Goal: Task Accomplishment & Management: Complete application form

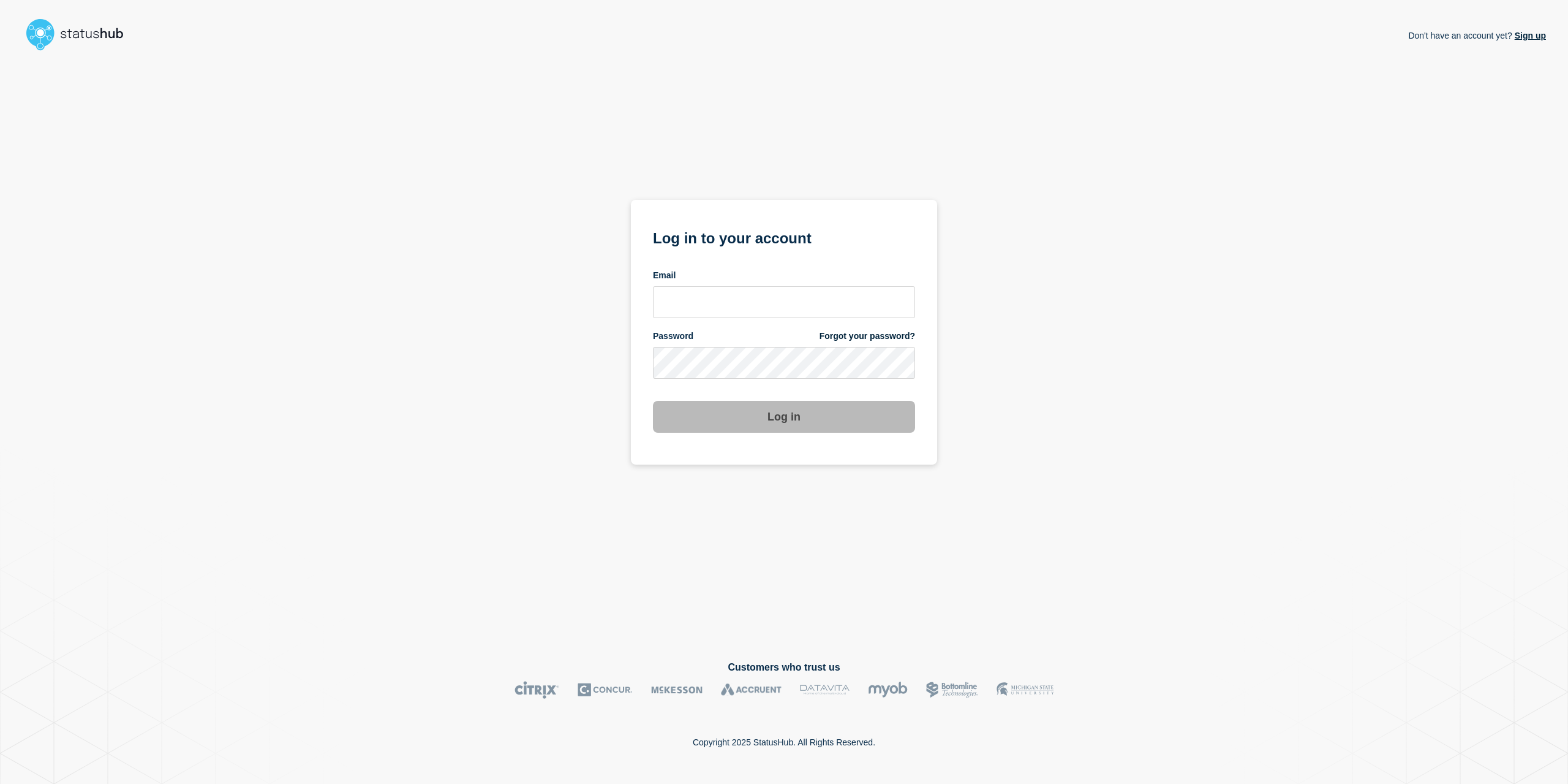
click at [750, 325] on form "Log in to your account Email Password Forgot your password? Log in" at bounding box center [784, 329] width 262 height 207
click at [764, 299] on input "email input" at bounding box center [784, 302] width 262 height 32
click at [882, 301] on input "email input" at bounding box center [784, 302] width 262 height 32
click at [0, 783] on com-1password-button at bounding box center [0, 784] width 0 height 0
click at [711, 290] on input "email input" at bounding box center [784, 302] width 262 height 32
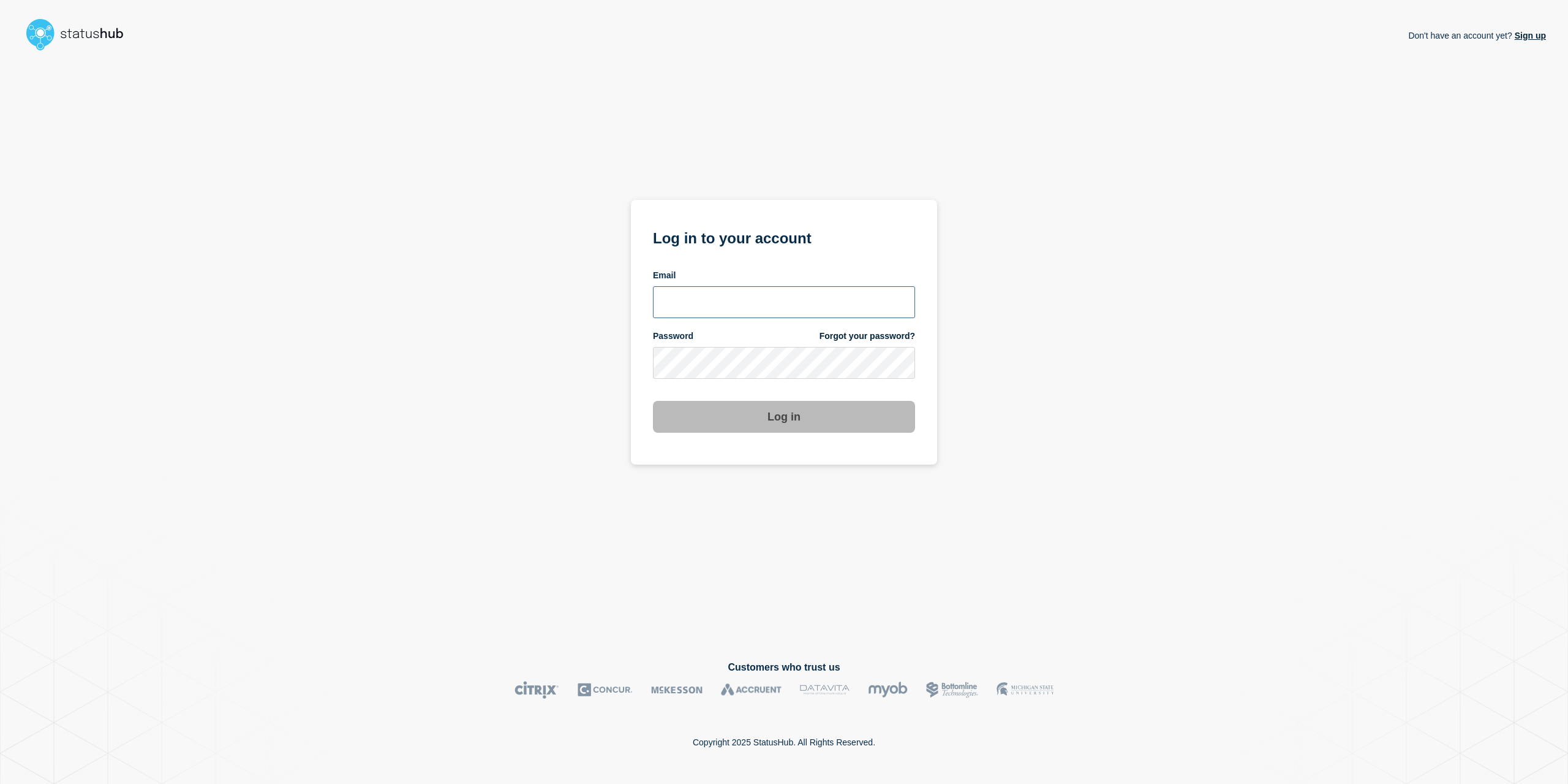
click at [711, 296] on input "email input" at bounding box center [784, 302] width 262 height 32
click at [711, 305] on input "email input" at bounding box center [784, 302] width 262 height 32
click at [711, 306] on input "email input" at bounding box center [784, 302] width 262 height 32
type input "caleb.stahr@conexon.us"
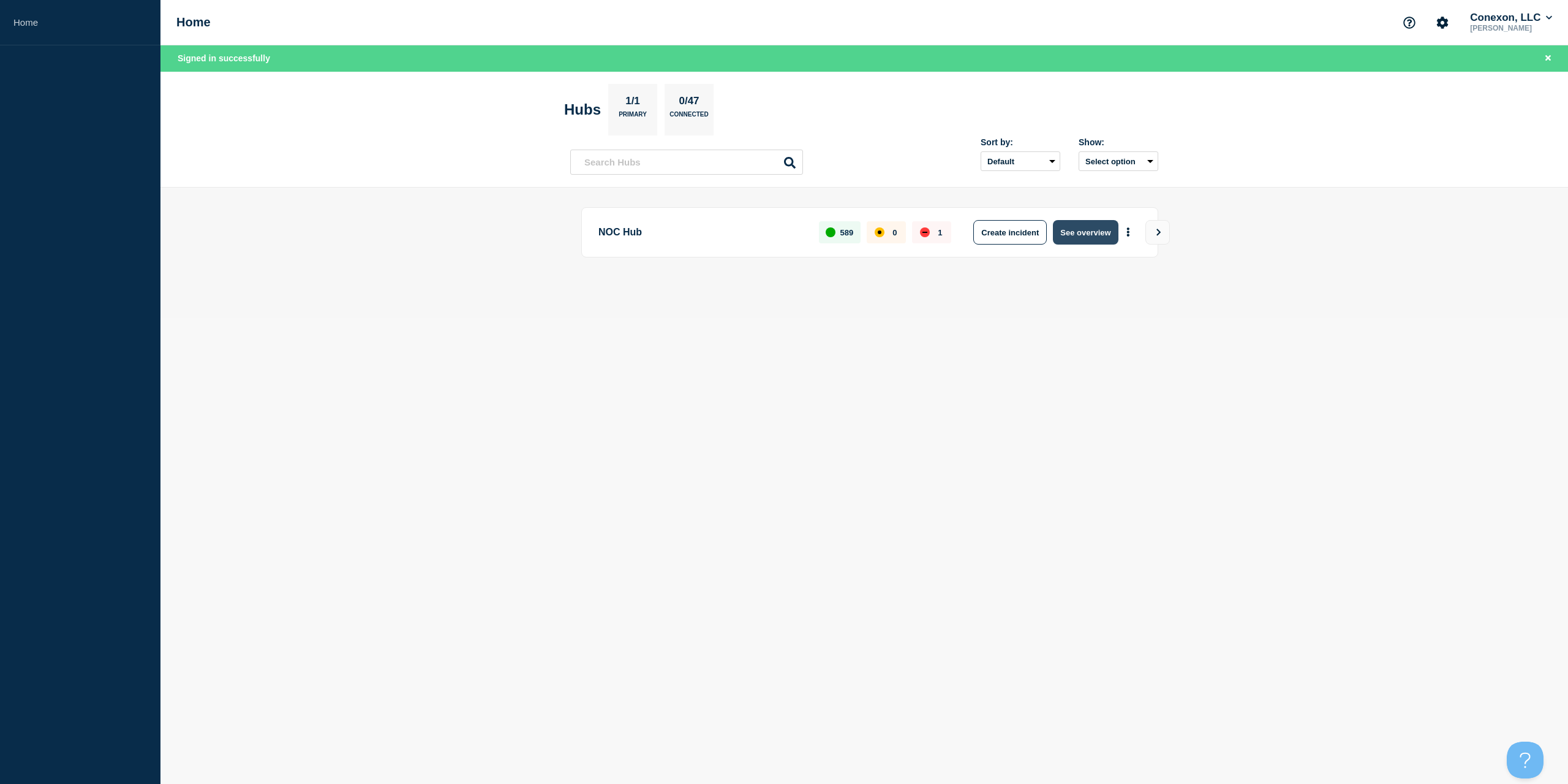
click at [1073, 224] on button "See overview" at bounding box center [1085, 232] width 65 height 25
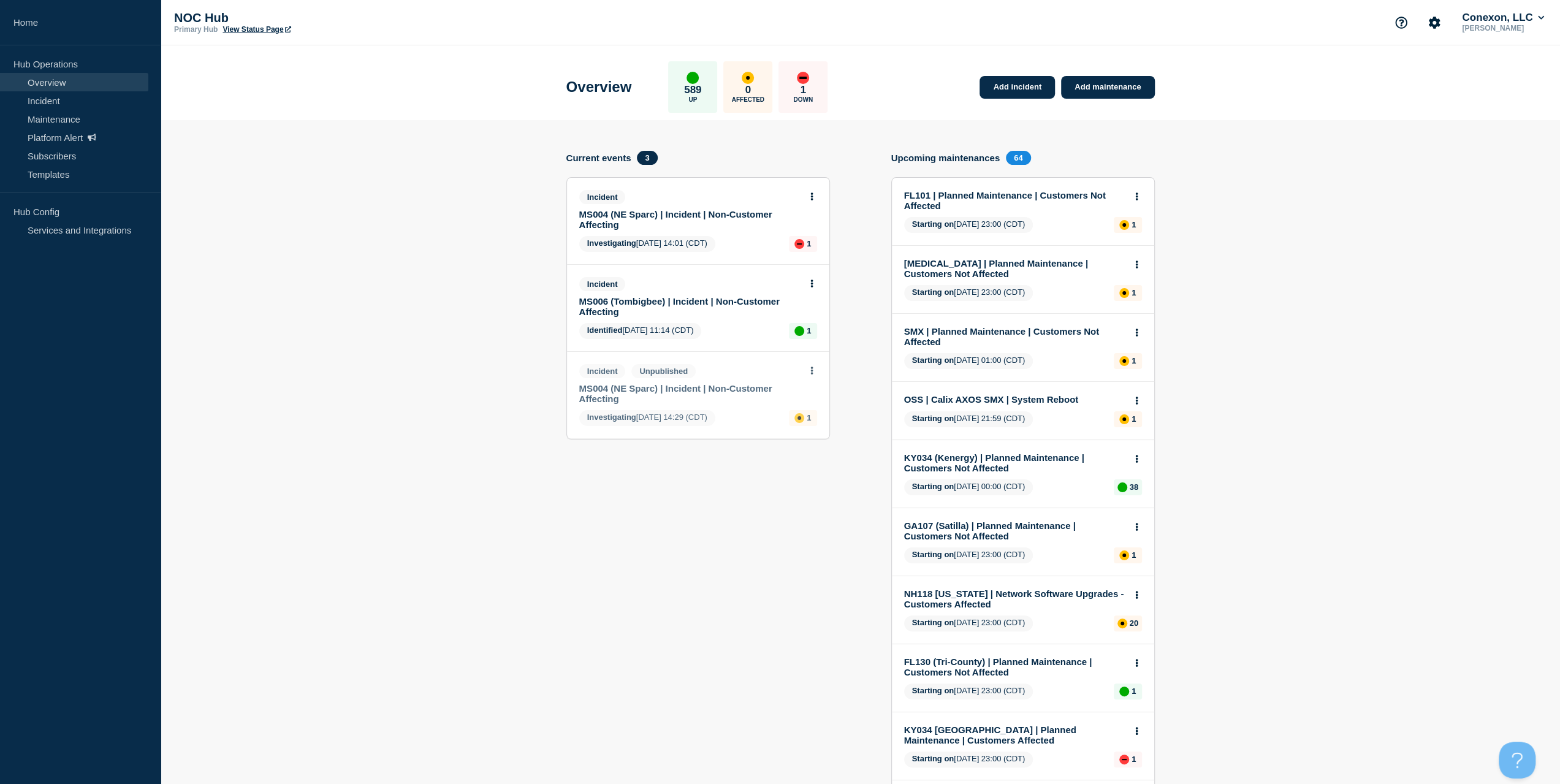
click at [684, 380] on div "Incident Unpublished MS004 (NE Sparc) | Incident | Non-Customer Affecting" at bounding box center [693, 384] width 227 height 40
click at [679, 388] on link "MS004 (NE Sparc) | Incident | Non-Customer Affecting" at bounding box center [690, 393] width 221 height 21
drag, startPoint x: 980, startPoint y: 91, endPoint x: 994, endPoint y: 90, distance: 14.0
click at [980, 91] on link "Add incident" at bounding box center [1017, 87] width 75 height 23
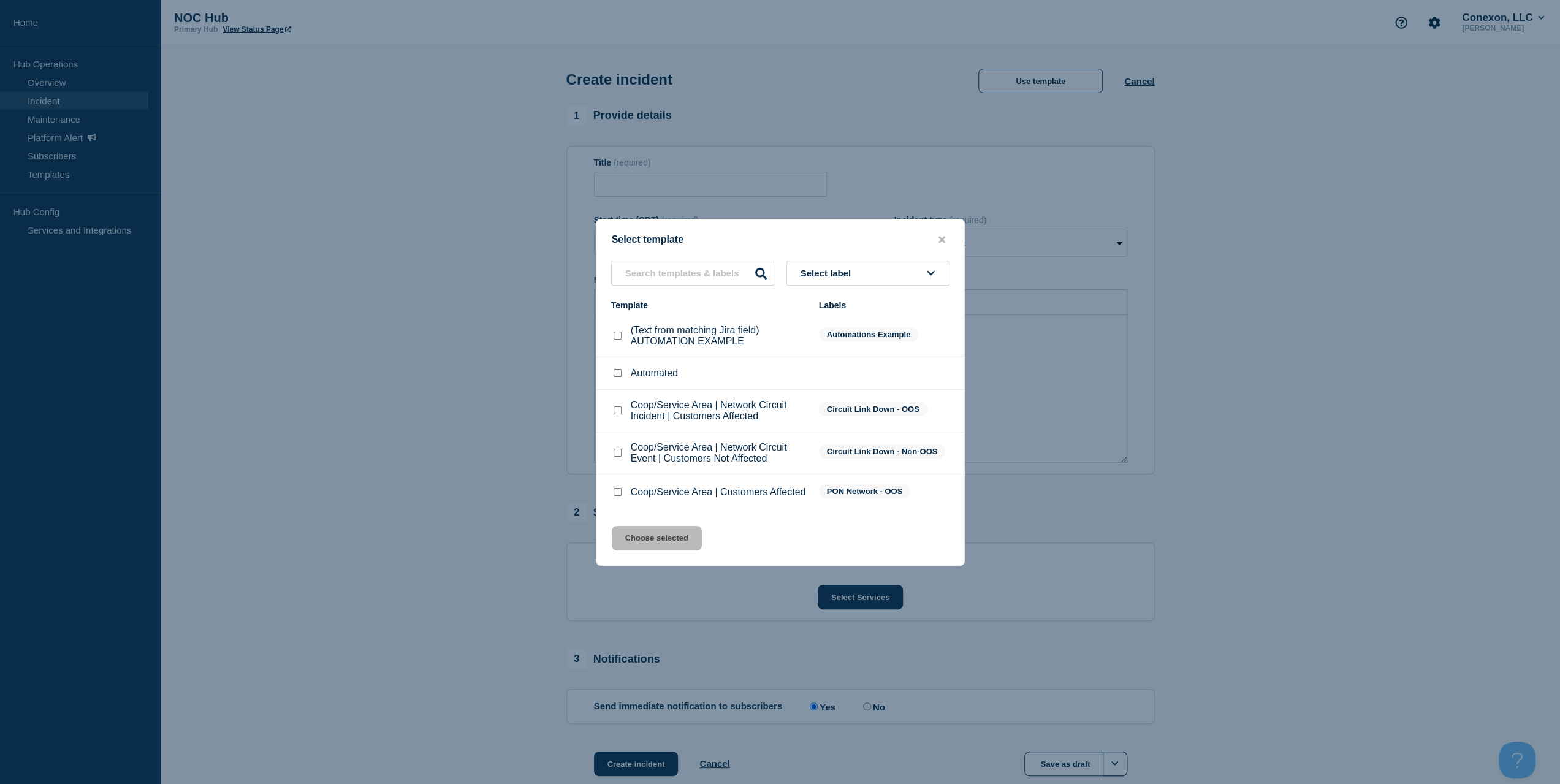
click at [619, 494] on input "Coop/Service Area | Customers Affected checkbox" at bounding box center [617, 492] width 8 height 8
checkbox input "true"
click at [636, 539] on button "Choose selected" at bounding box center [656, 538] width 90 height 25
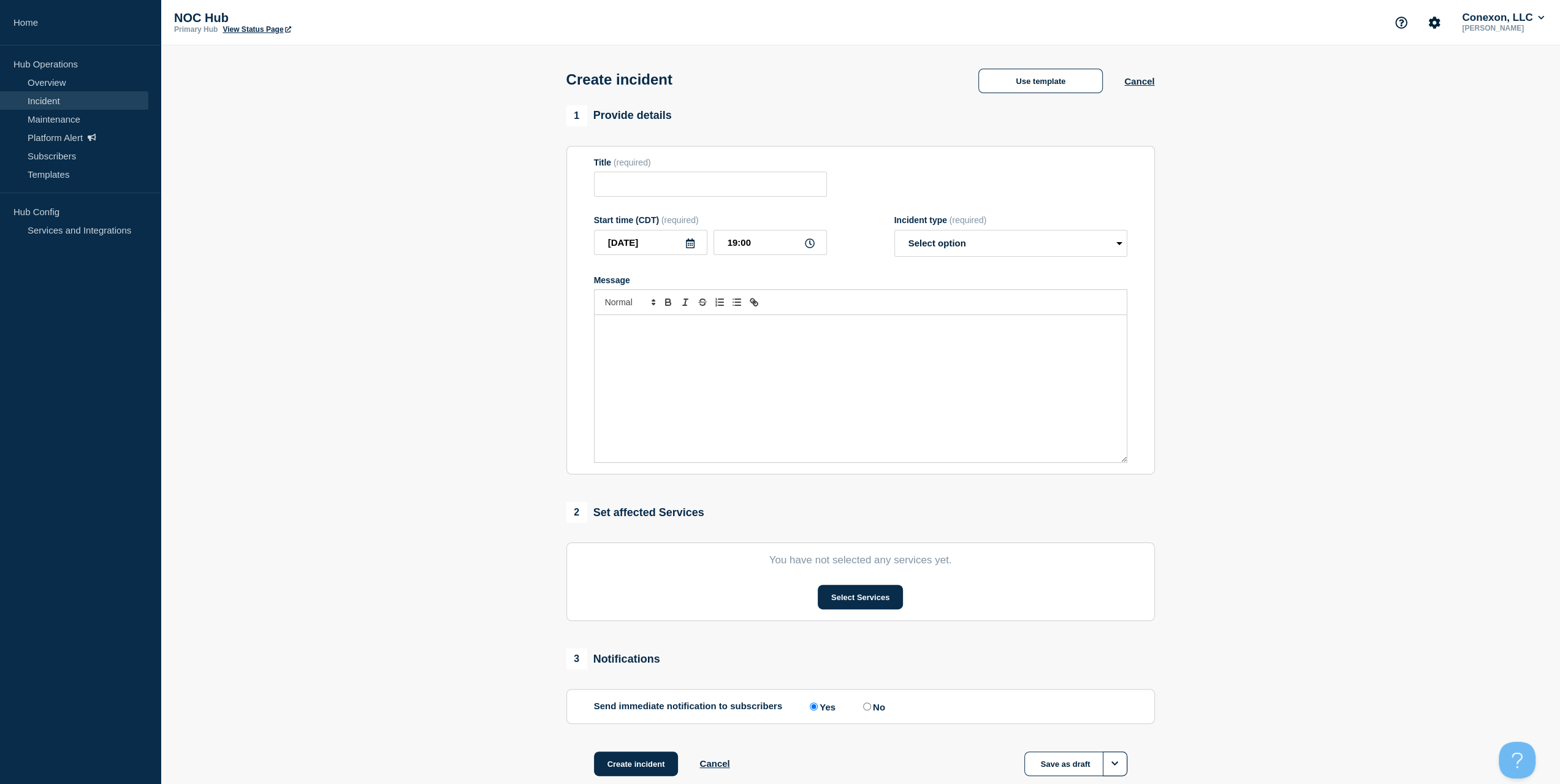
type input "Coop/Service Area | Customers Affected"
select select "investigating"
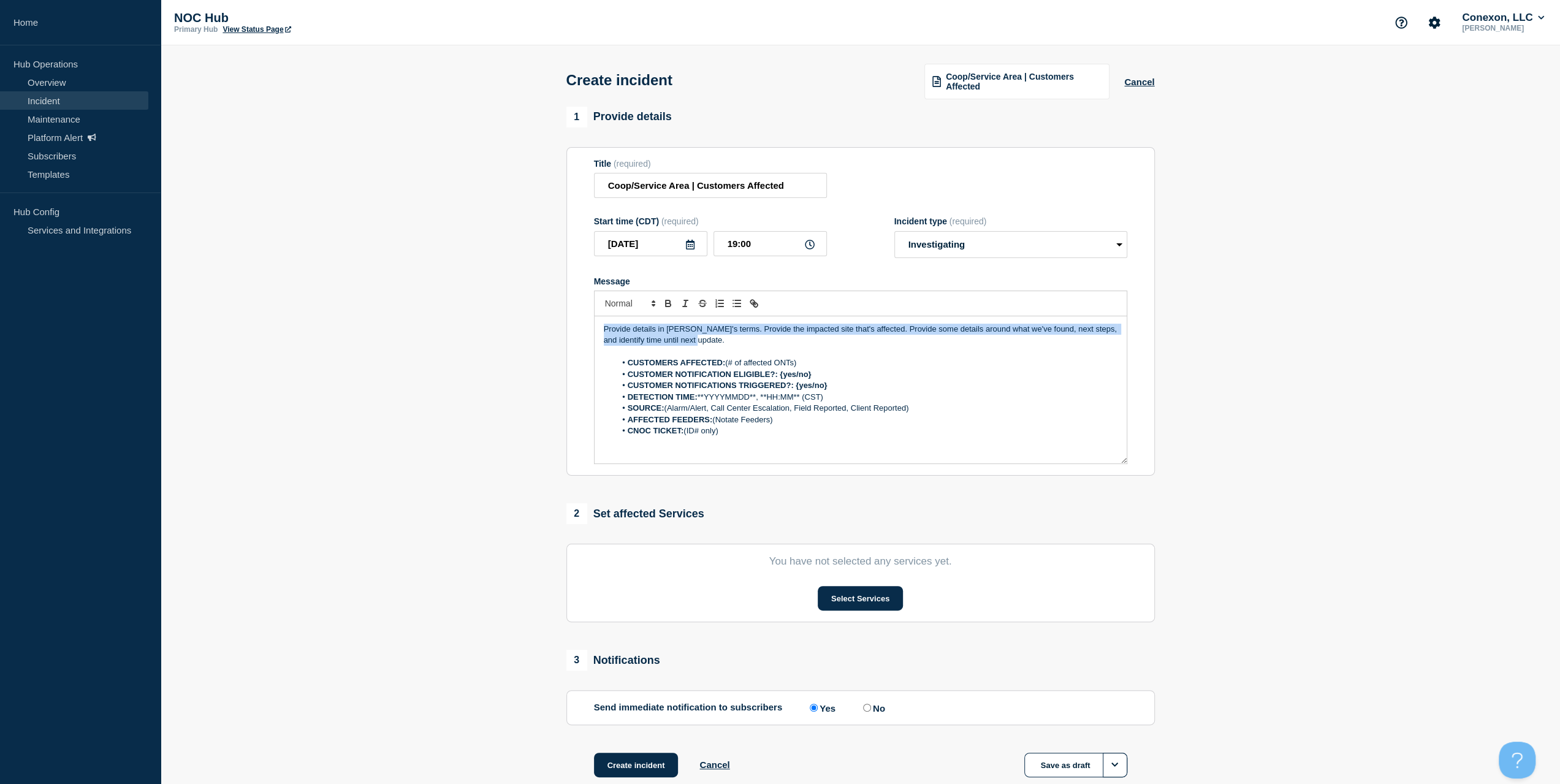
drag, startPoint x: 728, startPoint y: 340, endPoint x: 571, endPoint y: 312, distance: 159.5
click at [567, 314] on section "Title (required) Coop/Service Area | Customers Affected Start time (CDT) (requi…" at bounding box center [861, 311] width 588 height 329
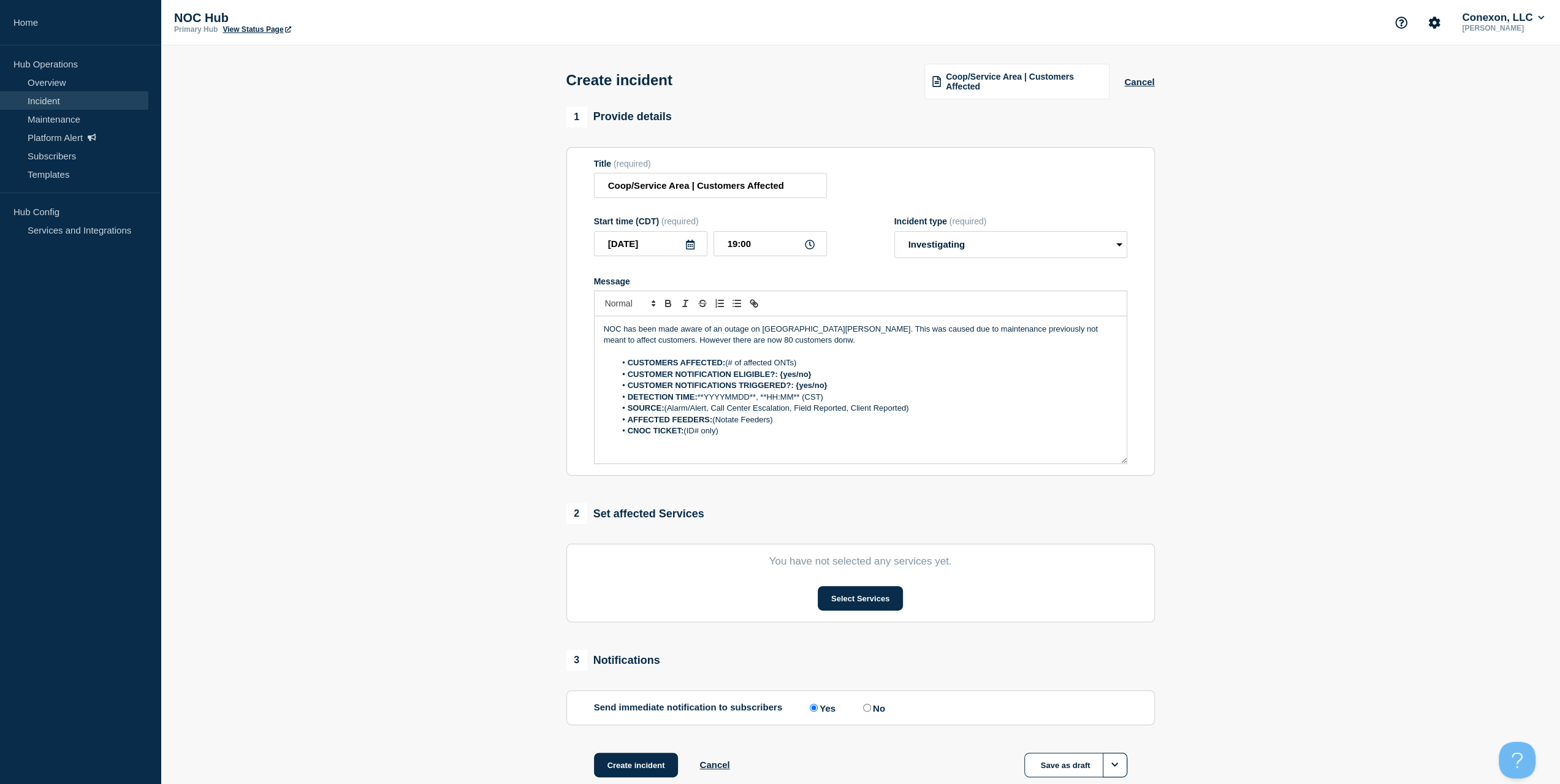
click at [580, 328] on section "Title (required) Coop/Service Area | Customers Affected Start time (CDT) (requi…" at bounding box center [861, 311] width 588 height 329
click at [805, 364] on li "CUSTOMERS AFFECTED: (# of affected ONTs)" at bounding box center [866, 363] width 502 height 11
click at [772, 345] on p "NOC has been made aware of an outage on North Shannon. This was caused due to m…" at bounding box center [861, 334] width 513 height 23
drag, startPoint x: 803, startPoint y: 367, endPoint x: 724, endPoint y: 367, distance: 79.0
click at [724, 367] on li "CUSTOMERS AFFECTED: (# of affected ONTs)" at bounding box center [866, 363] width 502 height 11
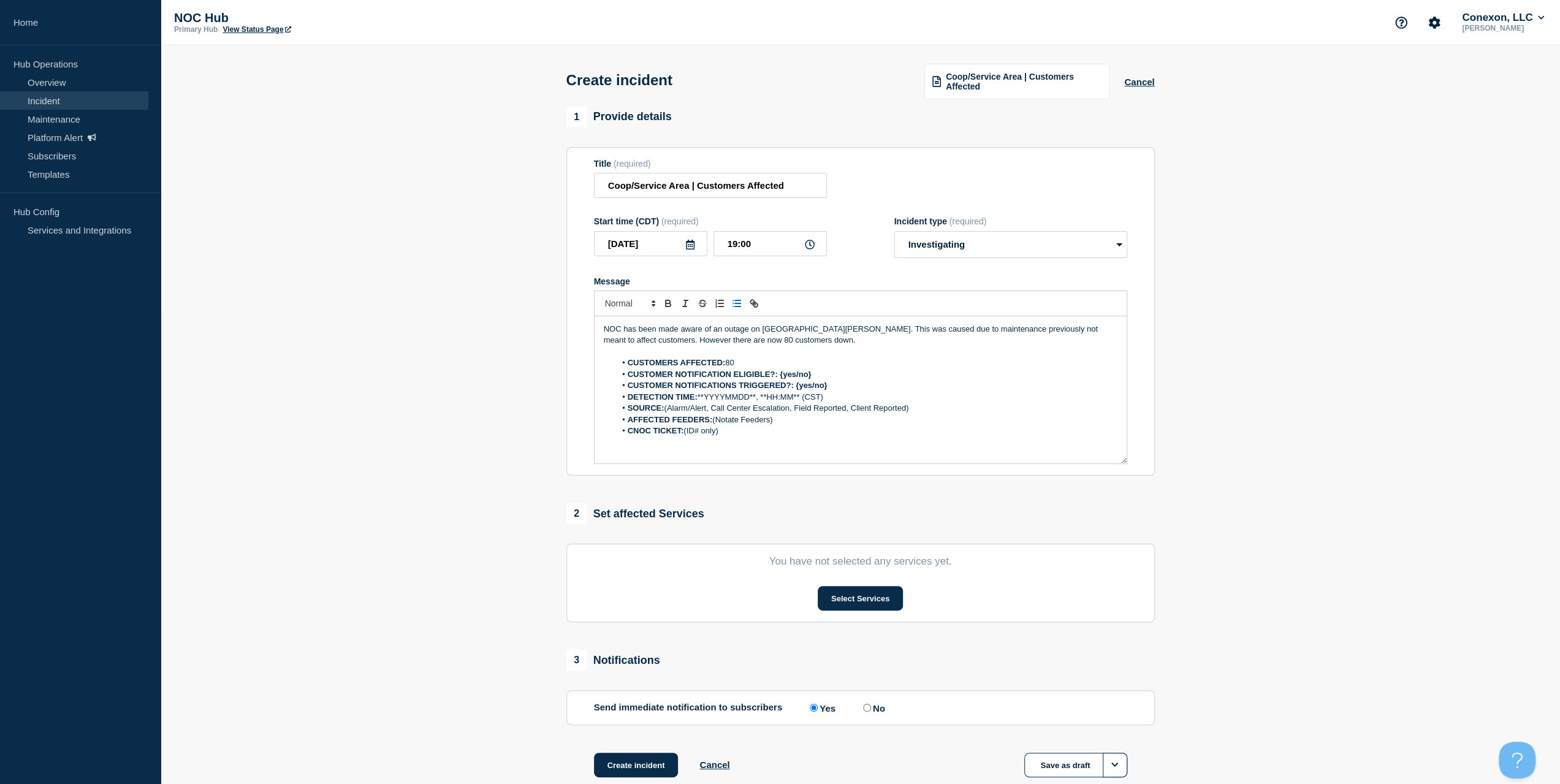
drag, startPoint x: 857, startPoint y: 373, endPoint x: 846, endPoint y: 373, distance: 11.0
click at [854, 373] on li "CUSTOMER NOTIFICATION ELIGIBLE?: {yes/no}" at bounding box center [866, 374] width 502 height 11
drag, startPoint x: 831, startPoint y: 386, endPoint x: 616, endPoint y: 377, distance: 215.2
click at [617, 377] on ol "CUSTOMERS AFFECTED: 80 CUSTOMER NOTIFICATION ELIGIBLE?: {ye CUSTOMER NOTIFICATI…" at bounding box center [861, 397] width 513 height 79
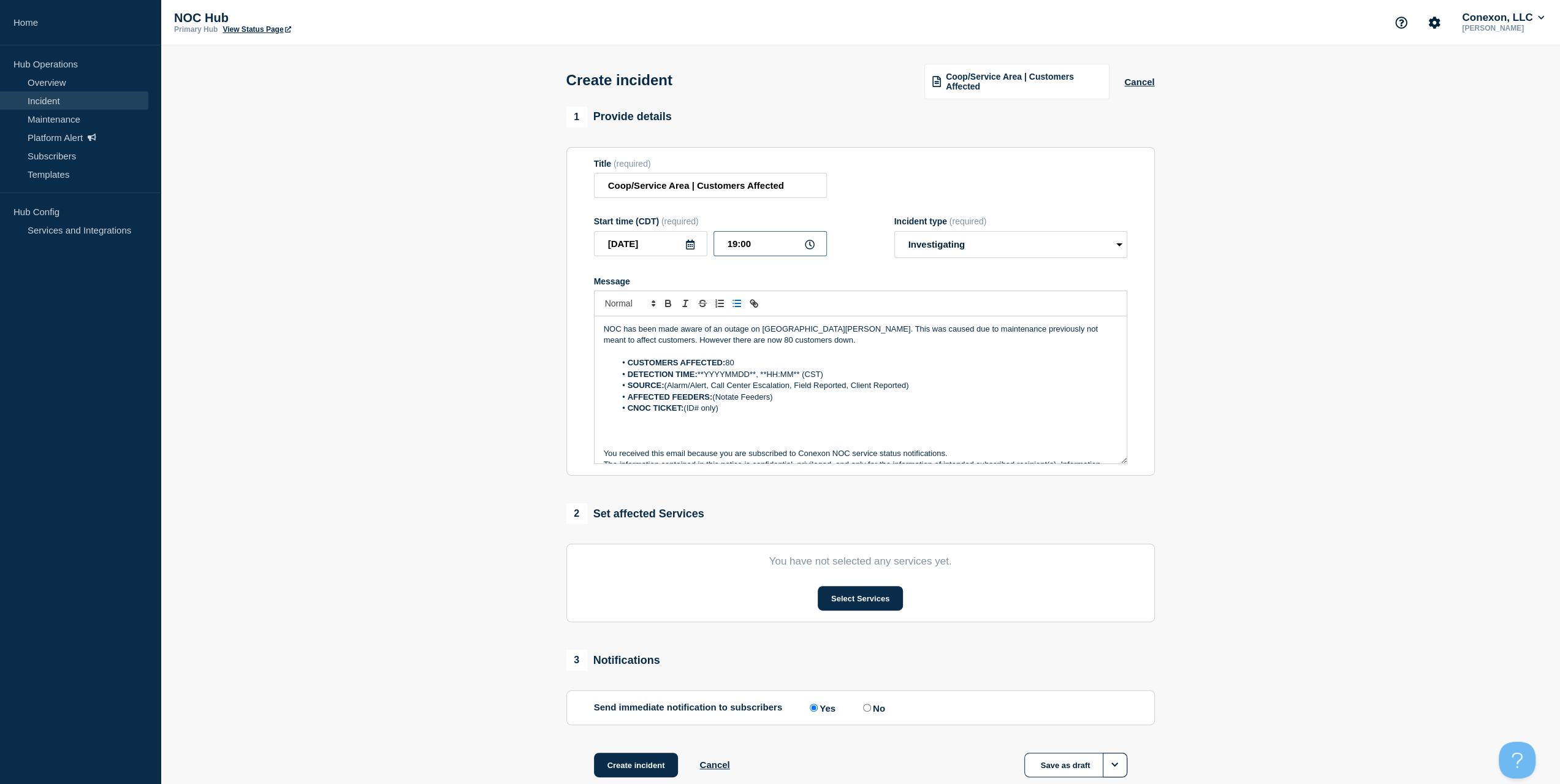
drag, startPoint x: 761, startPoint y: 240, endPoint x: 675, endPoint y: 242, distance: 86.0
click at [677, 242] on div "2025-09-25 19:00" at bounding box center [710, 244] width 233 height 25
type input "12:00"
drag, startPoint x: 664, startPoint y: 240, endPoint x: 545, endPoint y: 238, distance: 119.0
click at [548, 238] on section "1 Provide details Title (required) Coop/Service Area | Customers Affected Start…" at bounding box center [860, 457] width 1399 height 701
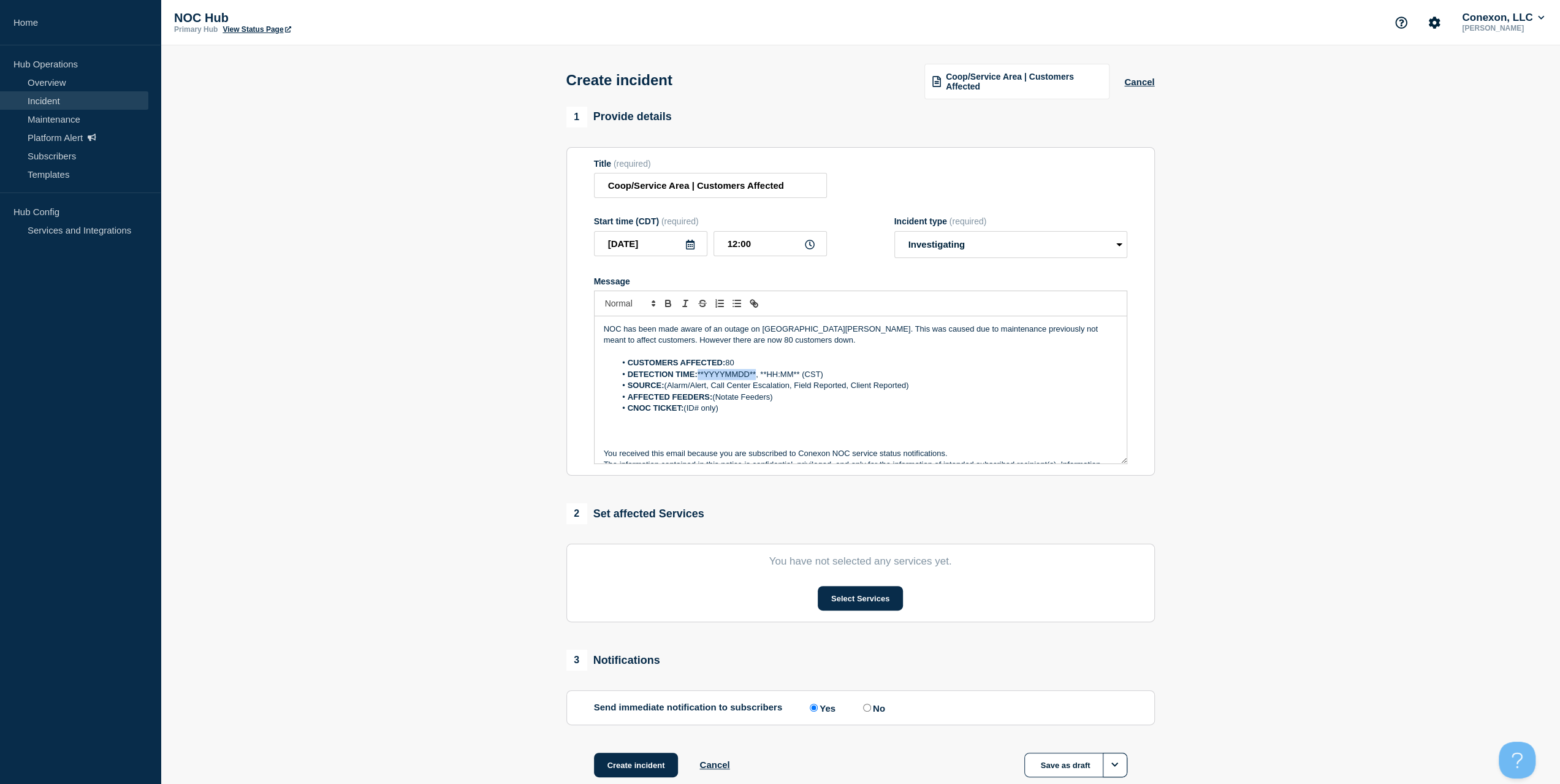
drag, startPoint x: 753, startPoint y: 373, endPoint x: 700, endPoint y: 374, distance: 53.0
click at [700, 374] on li "DETECTION TIME: **YYYYMMDD**, **HH:MM** (CST)" at bounding box center [866, 374] width 502 height 11
drag, startPoint x: 759, startPoint y: 252, endPoint x: 726, endPoint y: 293, distance: 52.6
click at [691, 250] on div "2025-09-25 12:00" at bounding box center [710, 244] width 233 height 25
drag, startPoint x: 745, startPoint y: 374, endPoint x: 783, endPoint y: 376, distance: 38.1
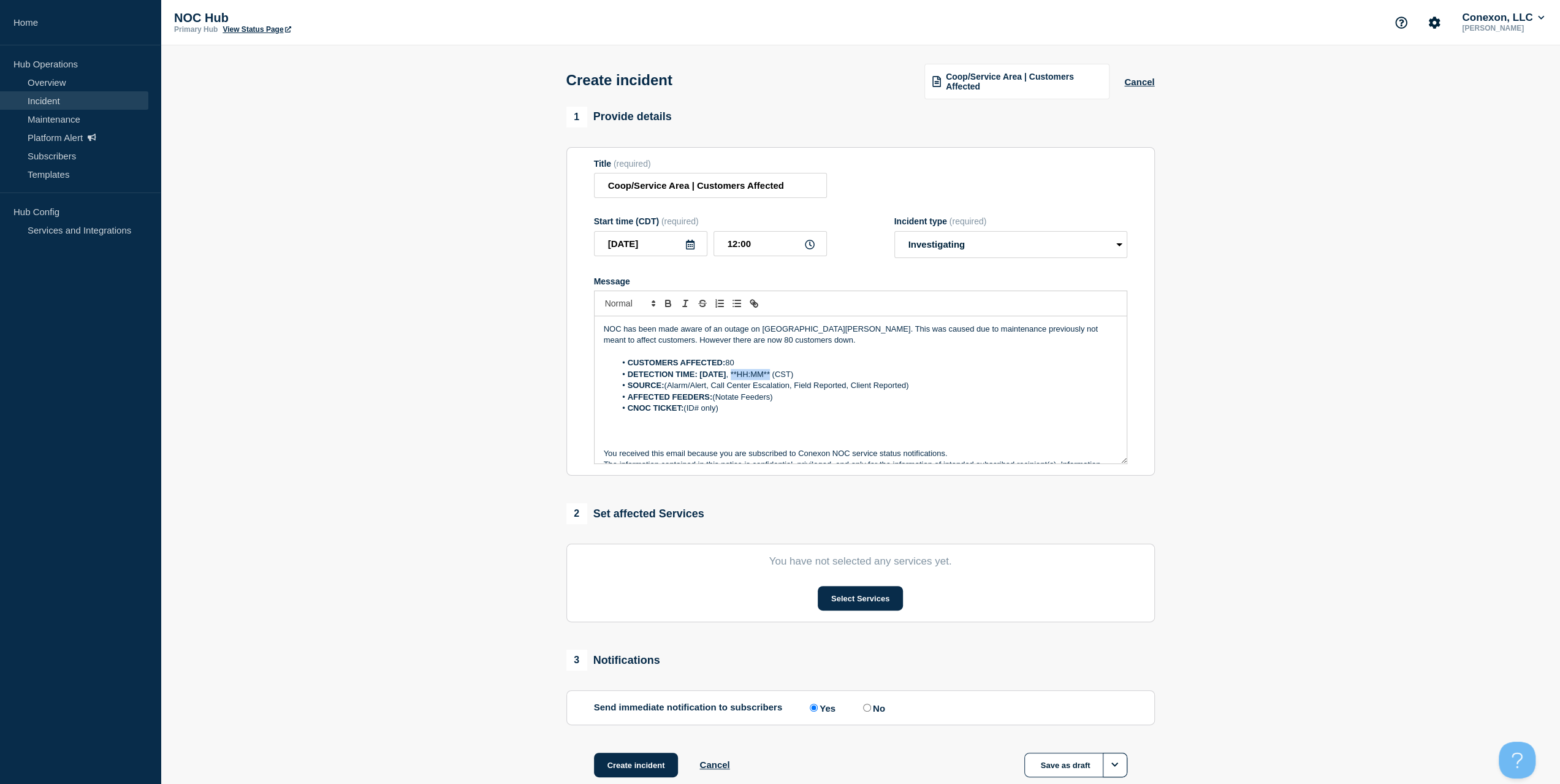
click at [783, 376] on li "DETECTION TIME: 2025-09-25 , **HH:MM** (CST)" at bounding box center [866, 374] width 502 height 11
drag, startPoint x: 867, startPoint y: 387, endPoint x: 666, endPoint y: 392, distance: 201.1
click at [666, 391] on li "SOURCE: (Alarm/Alert, Call Center Escalation, Field Reported, Client Reported)" at bounding box center [866, 385] width 502 height 11
drag, startPoint x: 786, startPoint y: 399, endPoint x: 716, endPoint y: 403, distance: 70.1
click at [716, 403] on li "AFFECTED FEEDERS: (Notate Feeders)" at bounding box center [866, 397] width 502 height 11
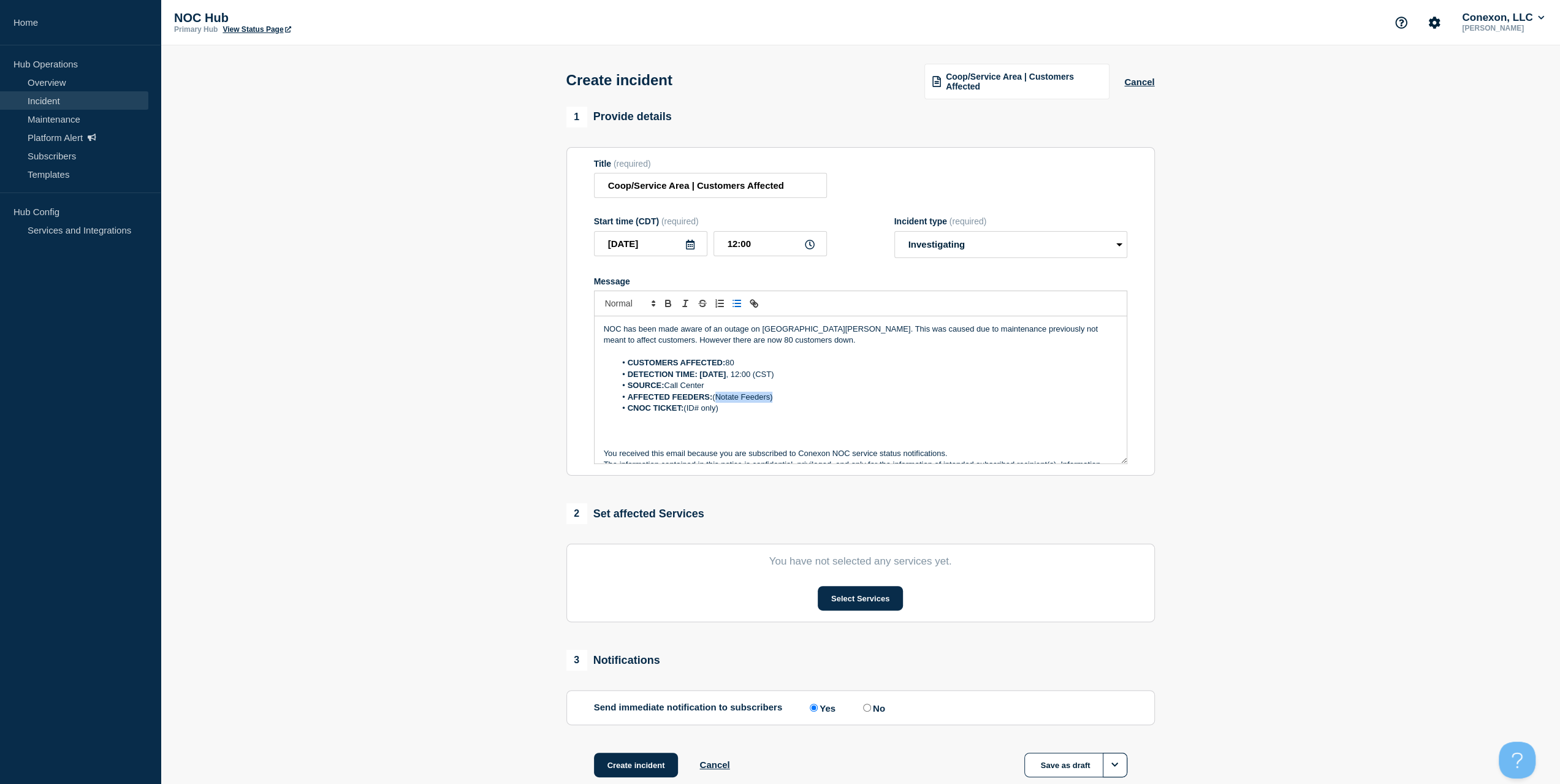
click at [714, 402] on li "AFFECTED FEEDERS: (Notate Feeders)" at bounding box center [866, 397] width 502 height 11
drag, startPoint x: 730, startPoint y: 411, endPoint x: 685, endPoint y: 409, distance: 45.0
click at [685, 409] on li "CNOC TICKET: (ID# only)" at bounding box center [866, 408] width 502 height 11
click at [881, 591] on button "Select Services" at bounding box center [860, 597] width 85 height 25
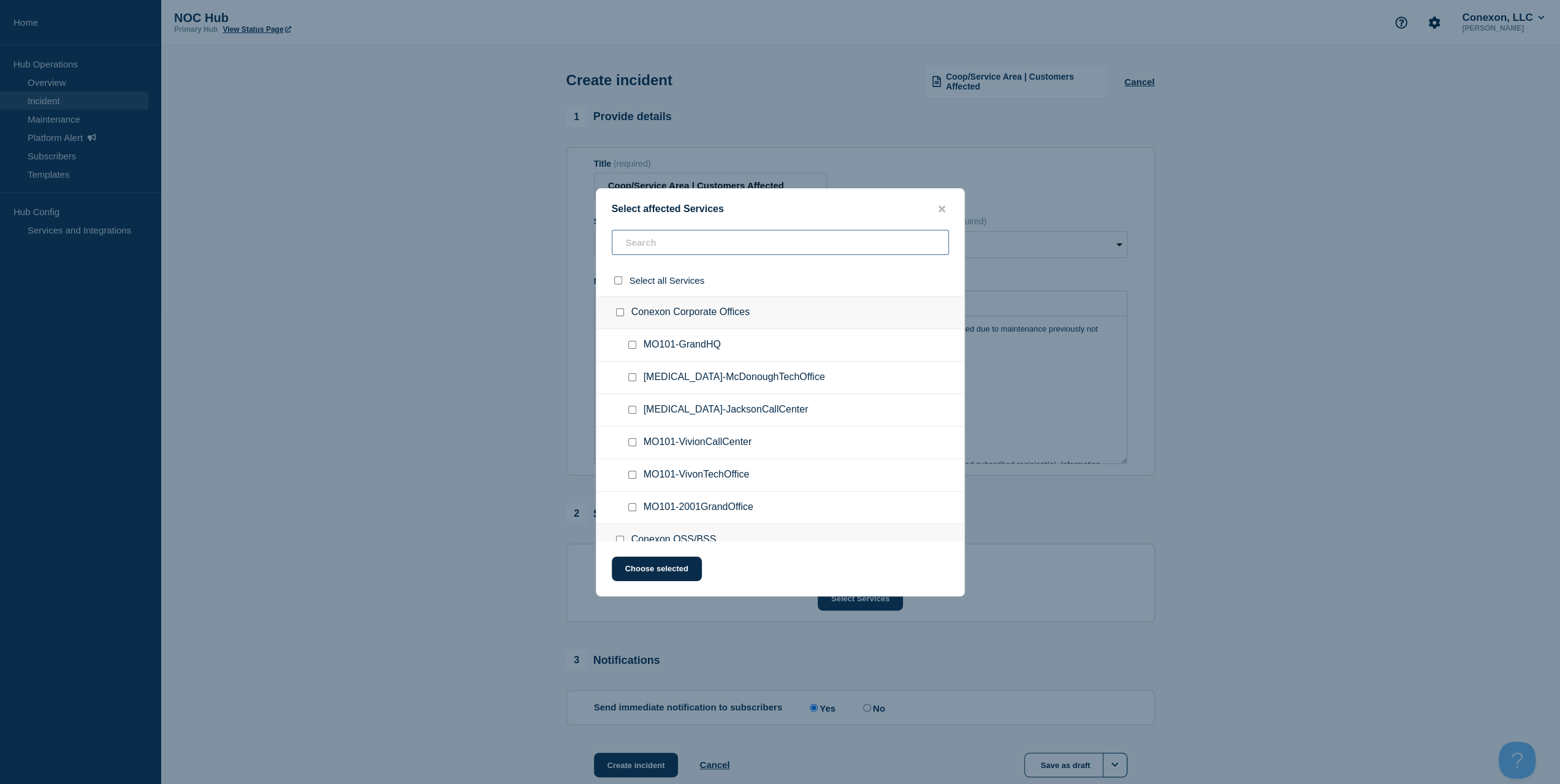
click at [678, 240] on input "text" at bounding box center [780, 242] width 337 height 25
type input "T"
type input "north"
drag, startPoint x: 629, startPoint y: 428, endPoint x: 654, endPoint y: 508, distance: 83.8
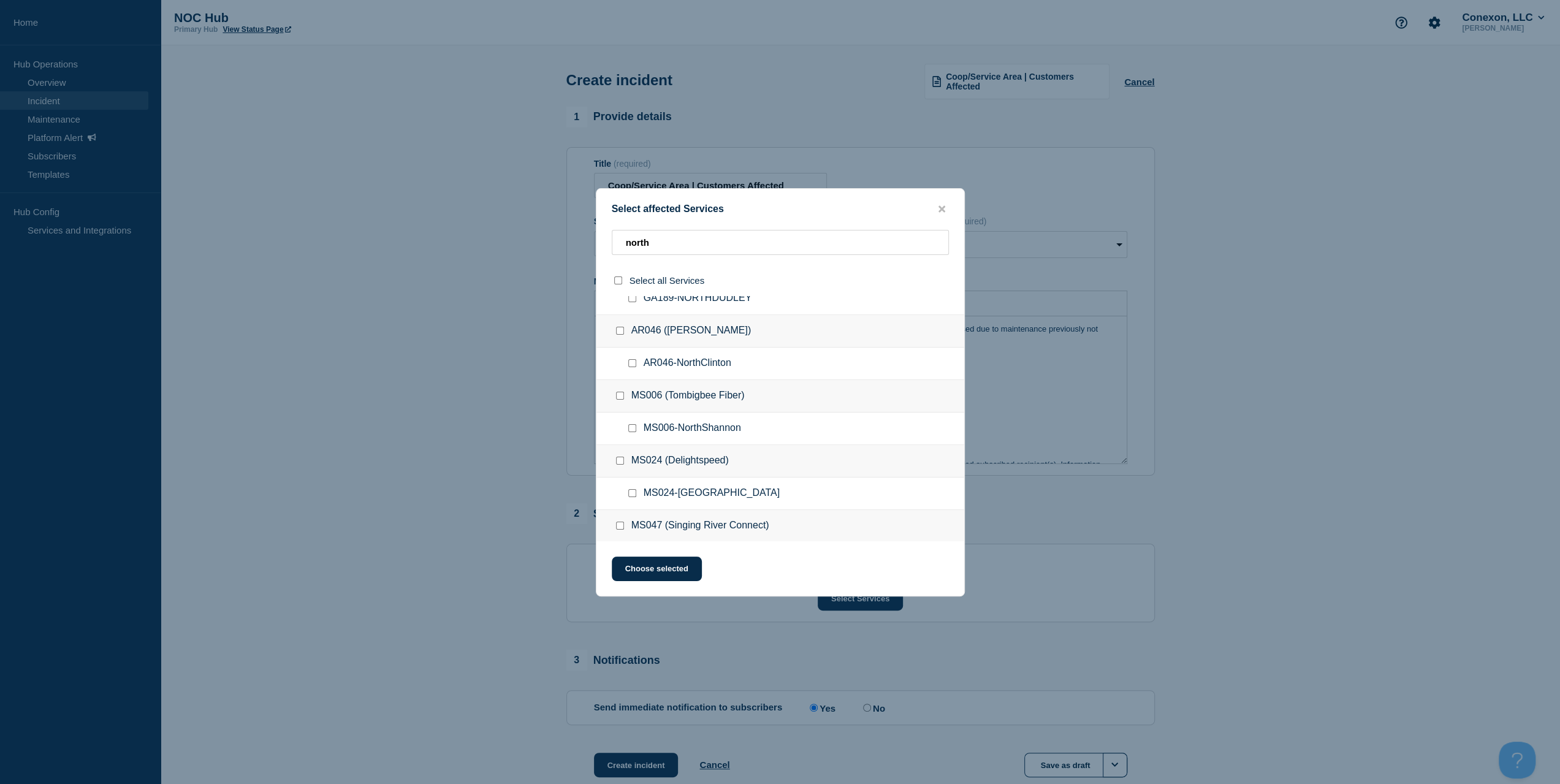
click at [629, 428] on input "MS006-NorthShannon checkbox" at bounding box center [633, 428] width 8 height 8
checkbox input "true"
click at [656, 557] on button "Choose selected" at bounding box center [656, 568] width 90 height 25
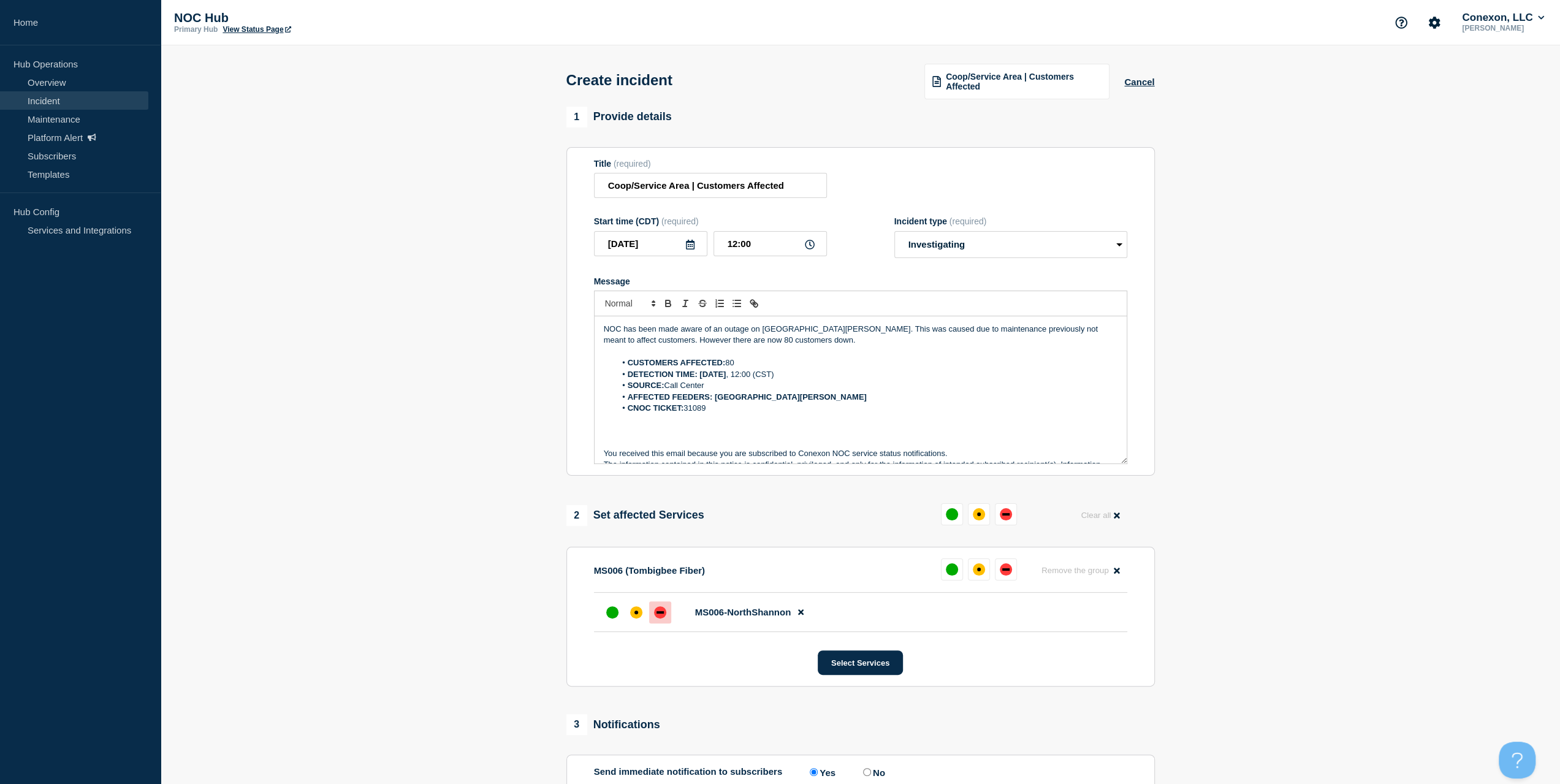
click at [668, 607] on div at bounding box center [660, 612] width 22 height 22
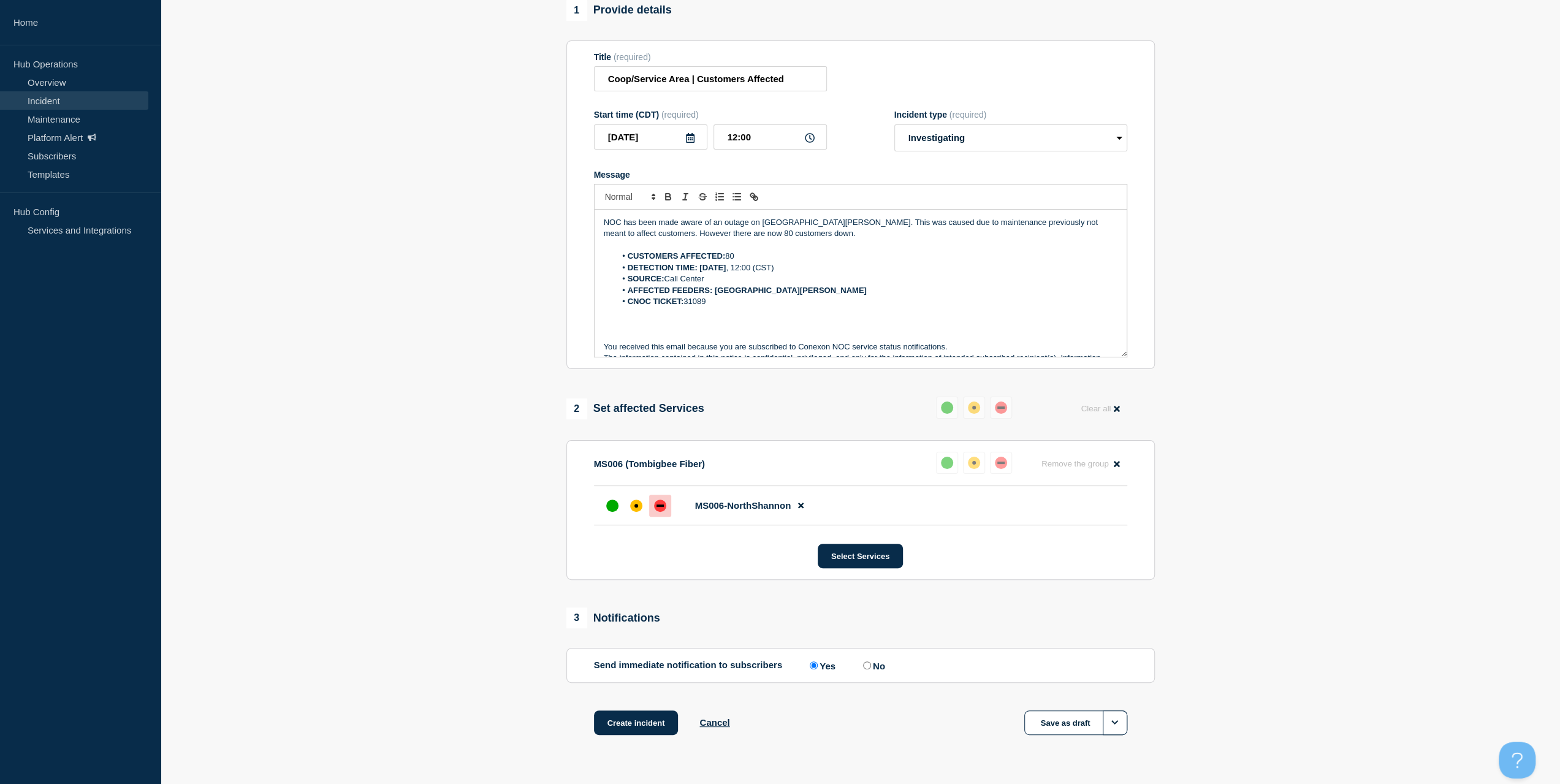
scroll to position [138, 0]
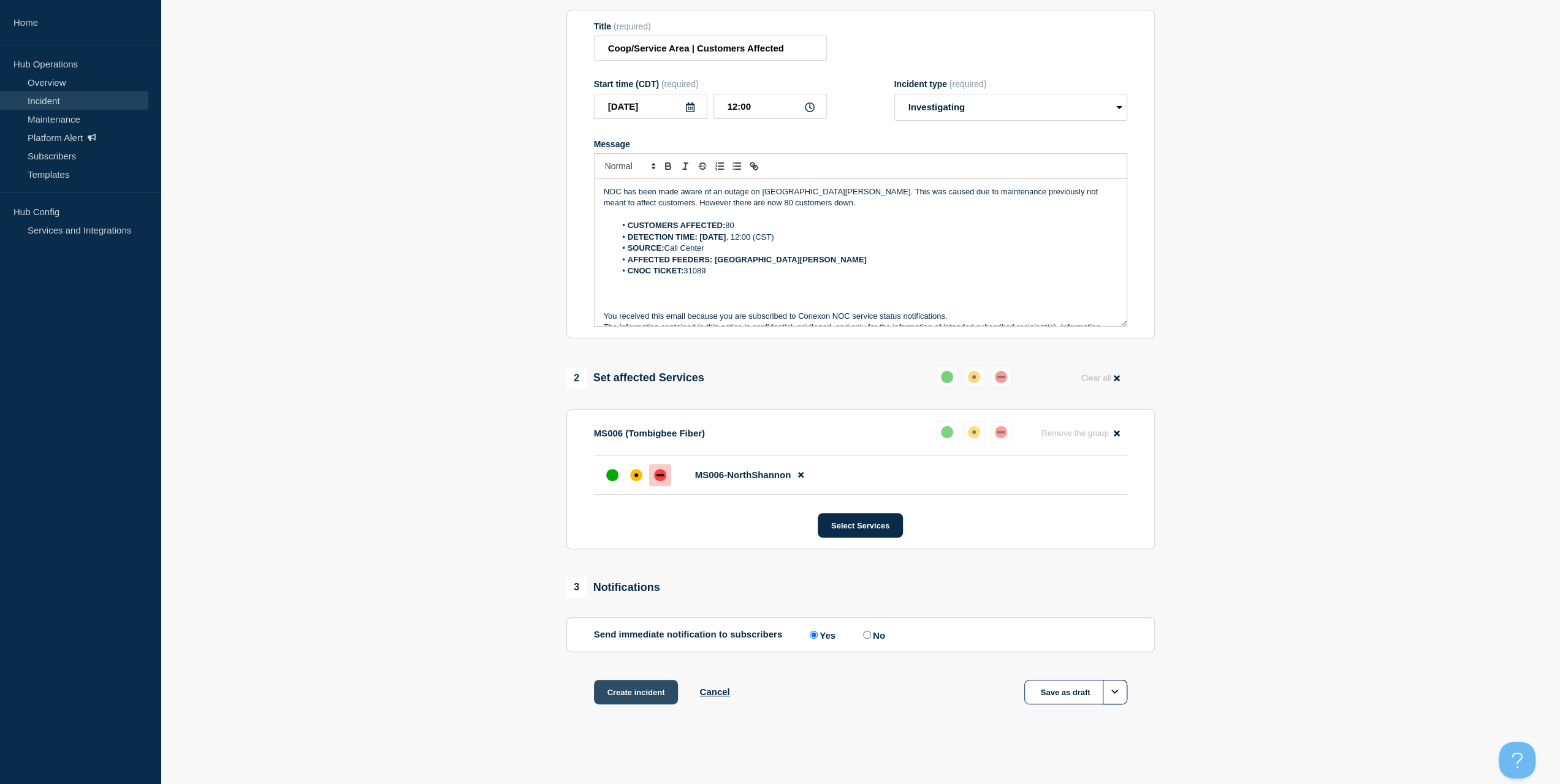
click at [629, 695] on button "Create incident" at bounding box center [636, 691] width 84 height 25
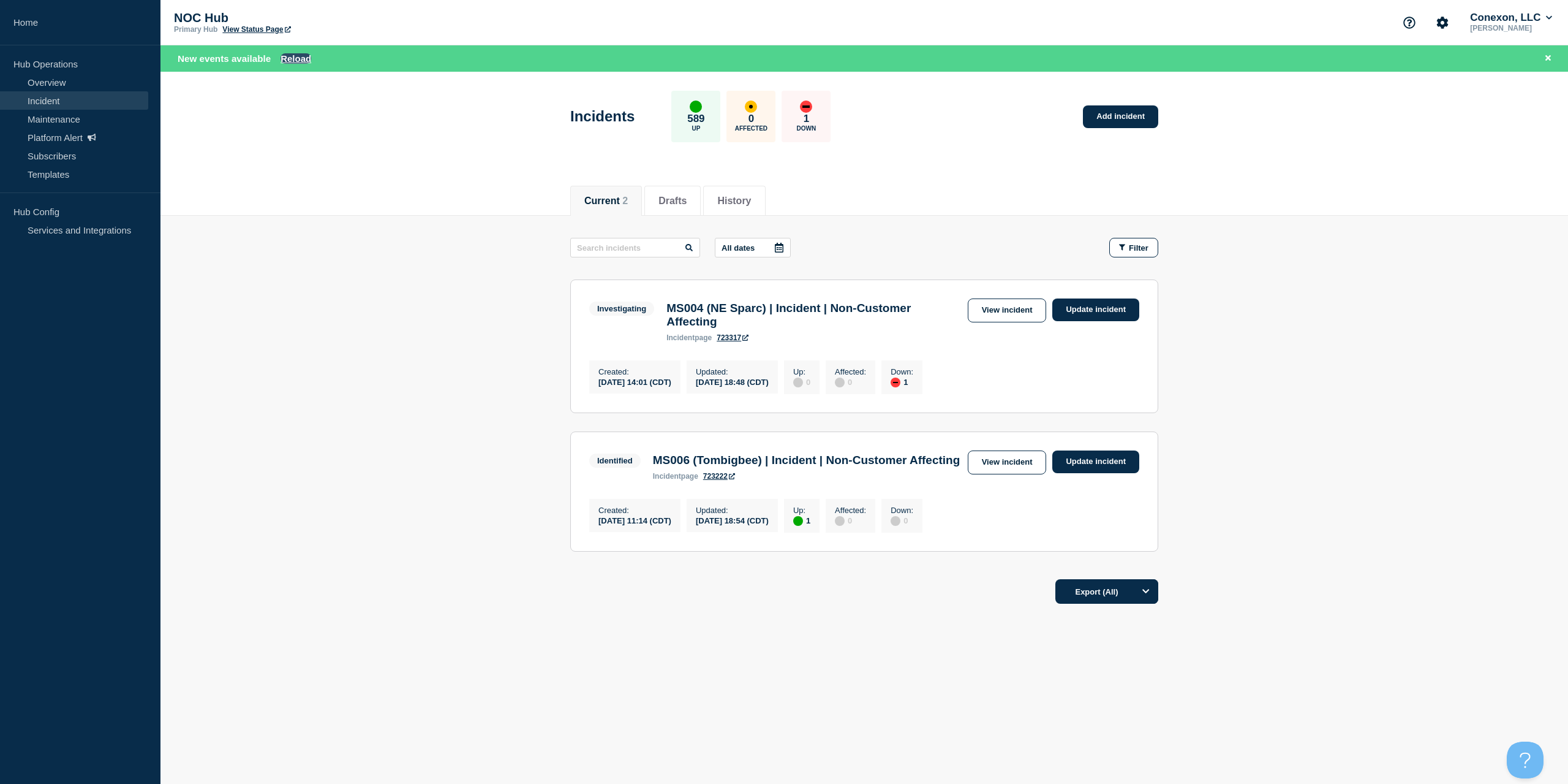
click at [289, 53] on button "Reload" at bounding box center [295, 58] width 31 height 10
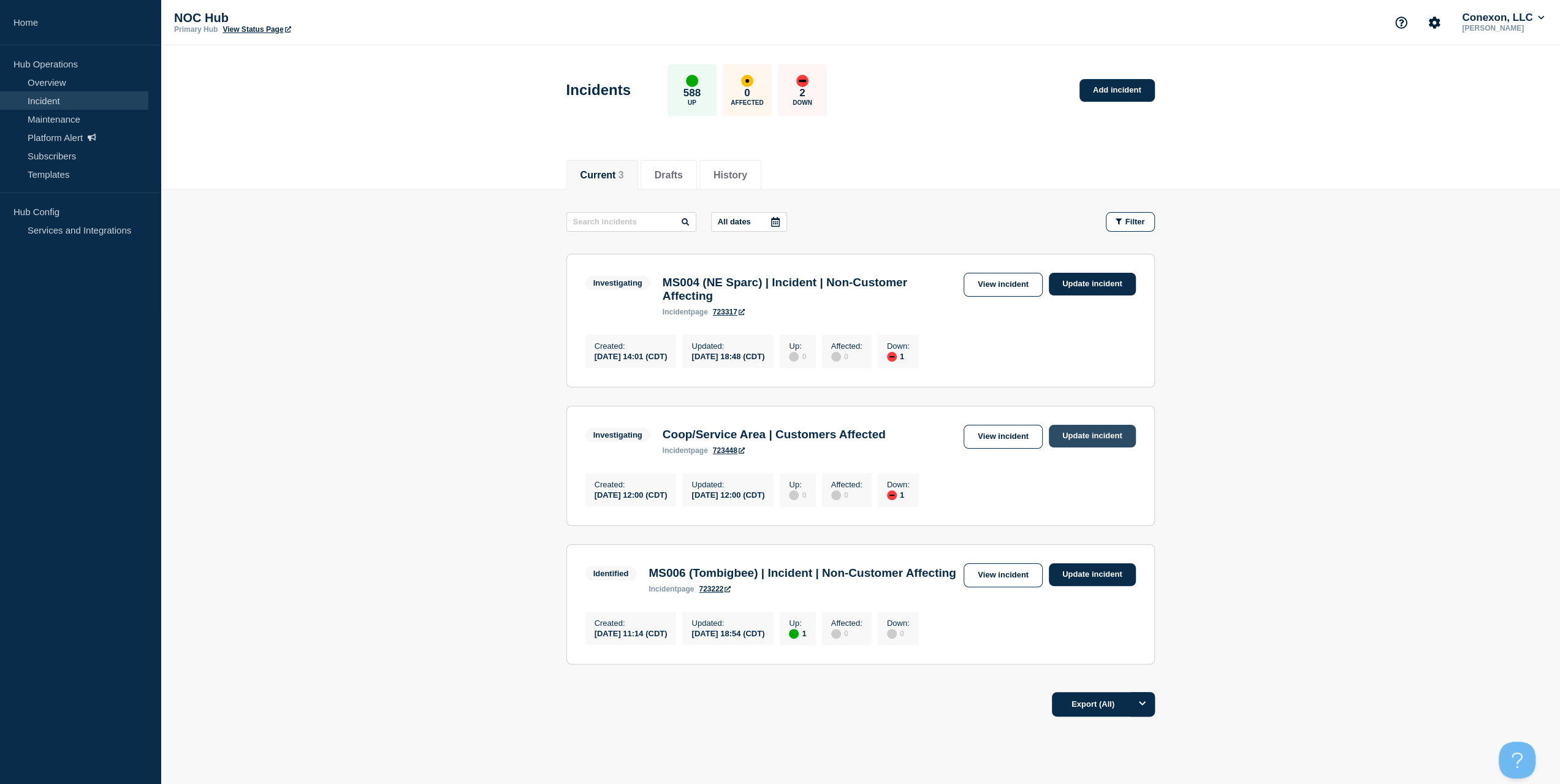
click at [1069, 440] on link "Update incident" at bounding box center [1093, 436] width 87 height 23
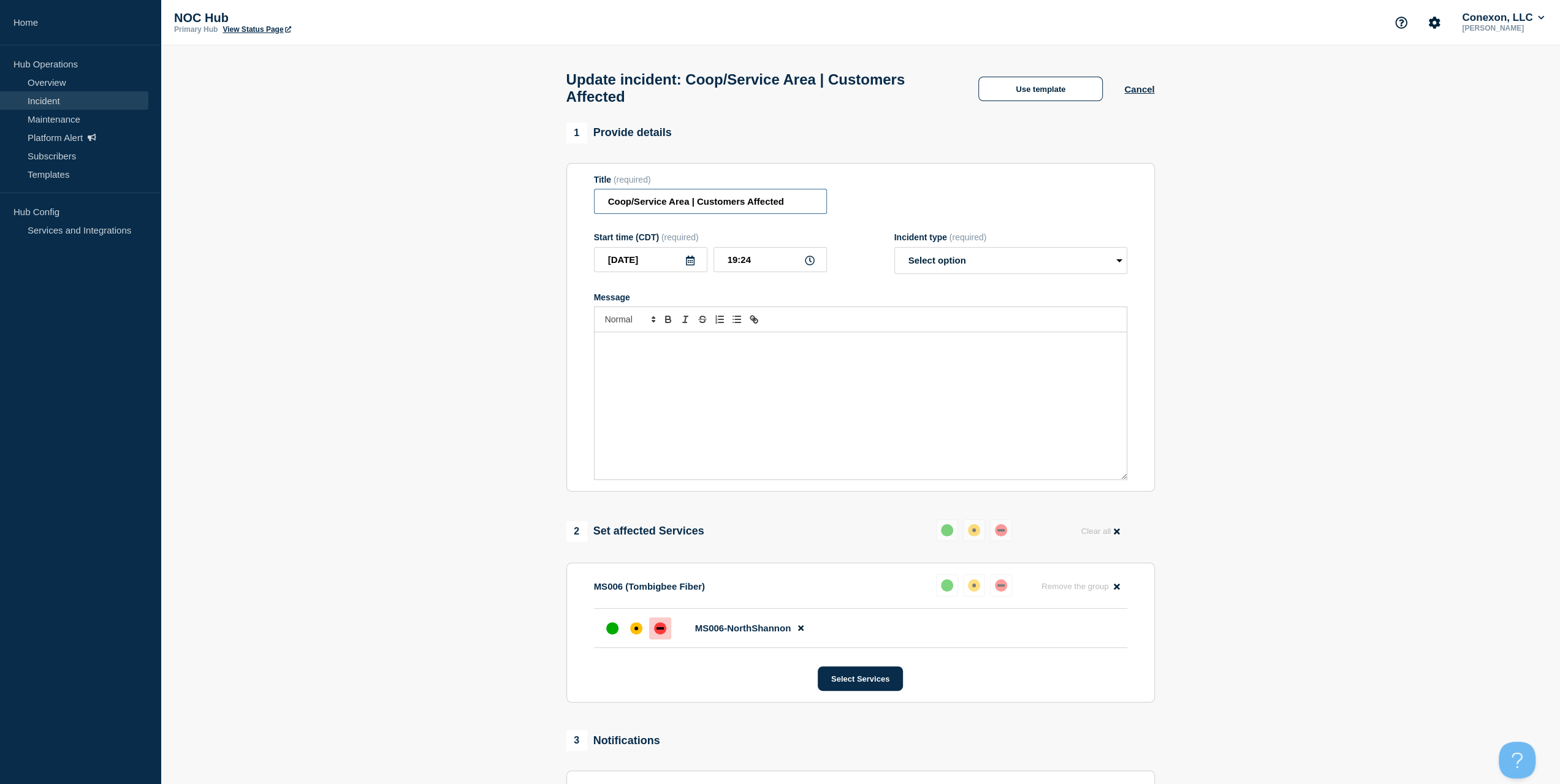
drag, startPoint x: 687, startPoint y: 205, endPoint x: 470, endPoint y: 200, distance: 217.1
click at [470, 200] on section "1 Provide details Title (required) Coop/Service Area | Customers Affected Start…" at bounding box center [860, 554] width 1399 height 865
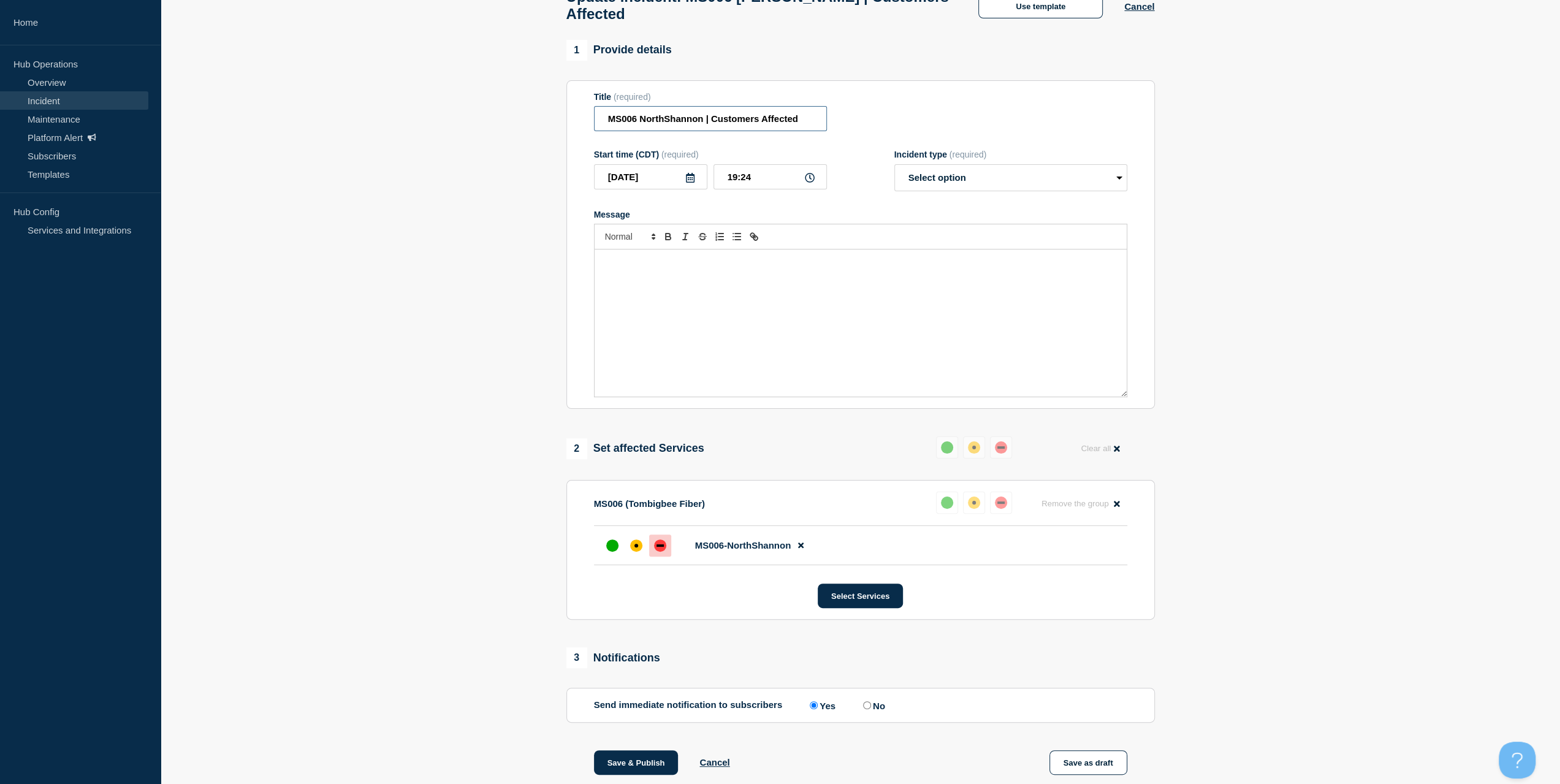
scroll to position [230, 0]
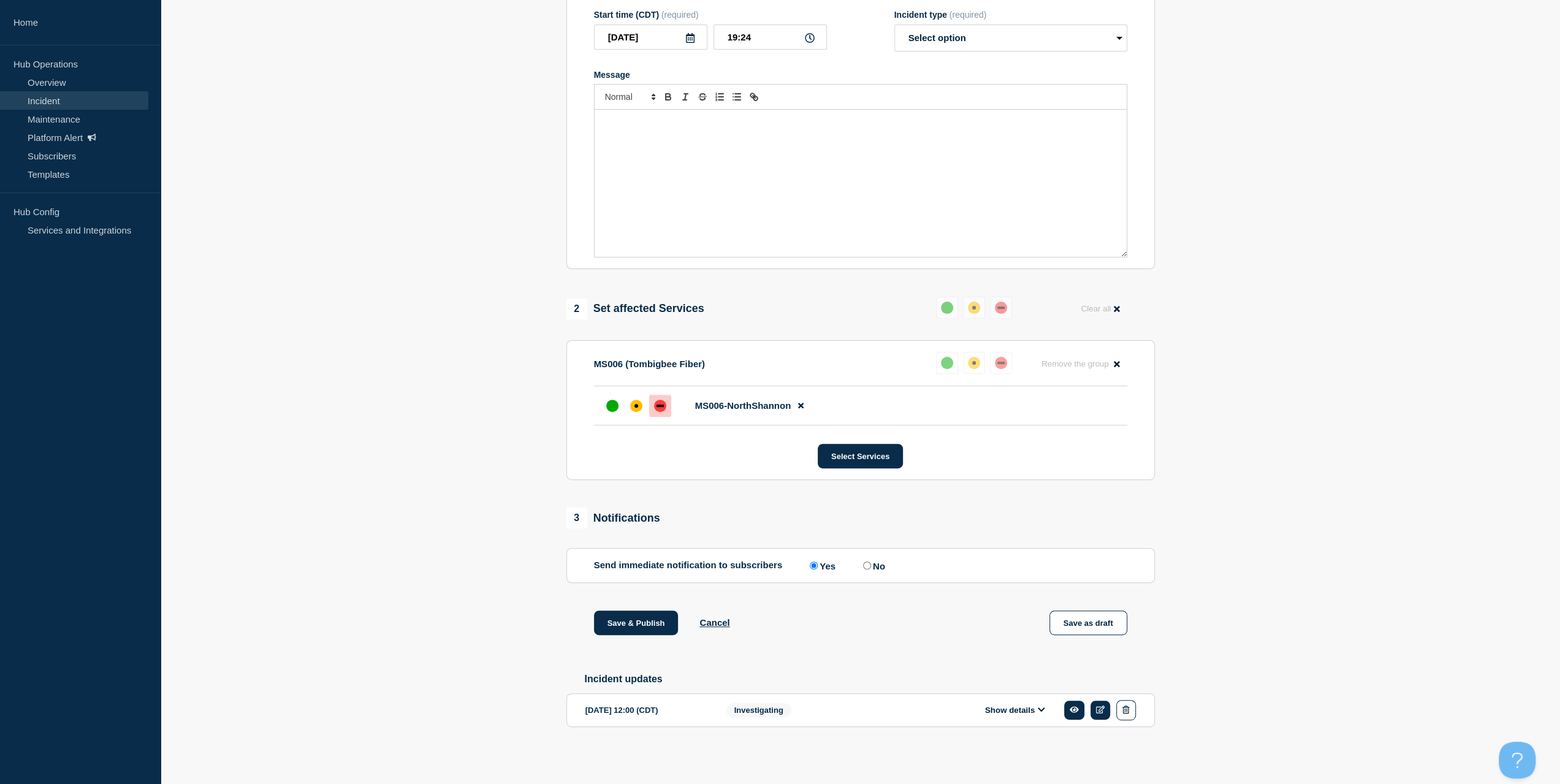
type input "MS006 NorthShannon | Customers Affected"
click at [1004, 702] on div "Show details" at bounding box center [1018, 709] width 234 height 20
click at [1004, 706] on button "Show details" at bounding box center [1015, 709] width 68 height 10
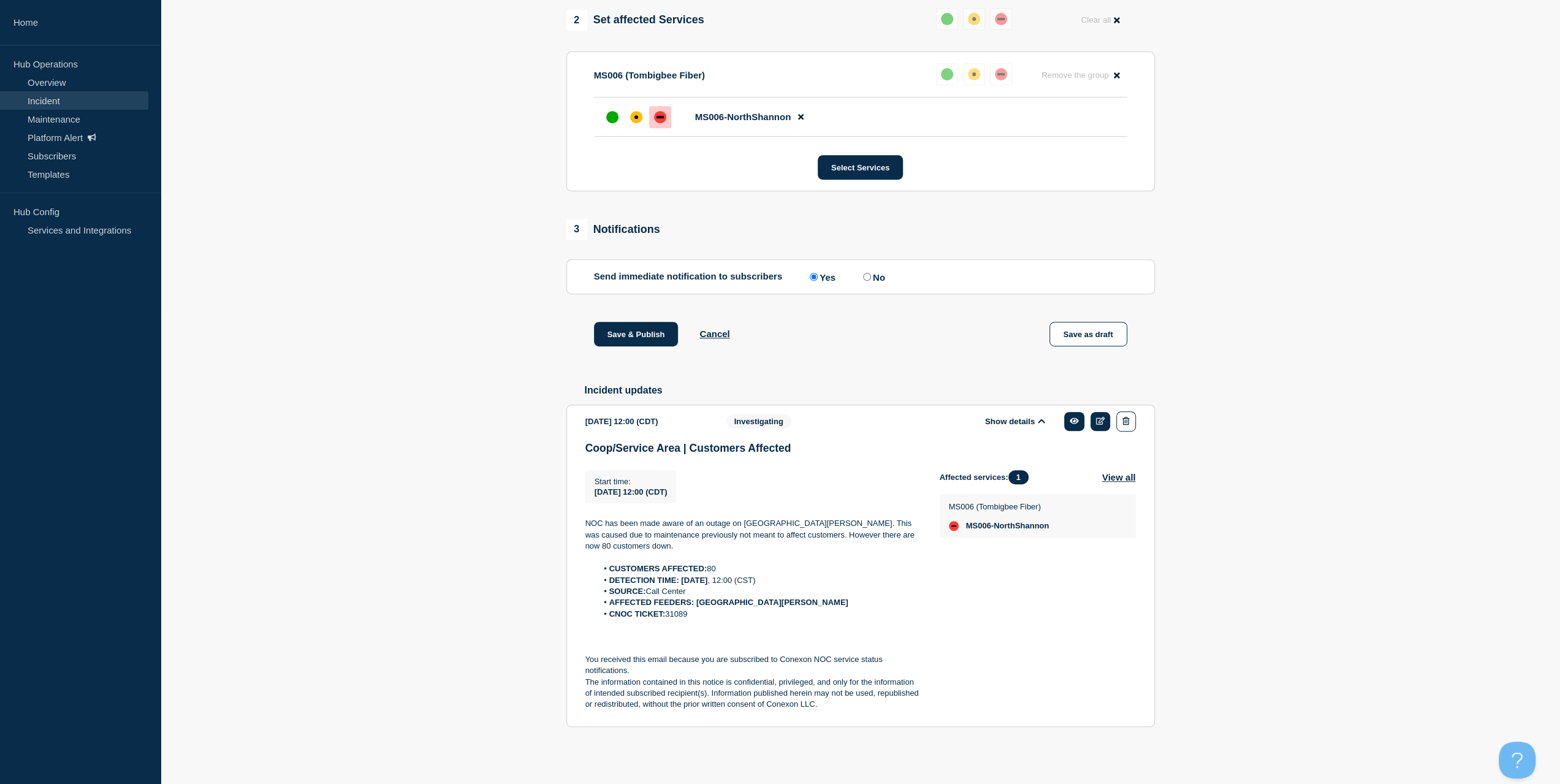
scroll to position [520, 0]
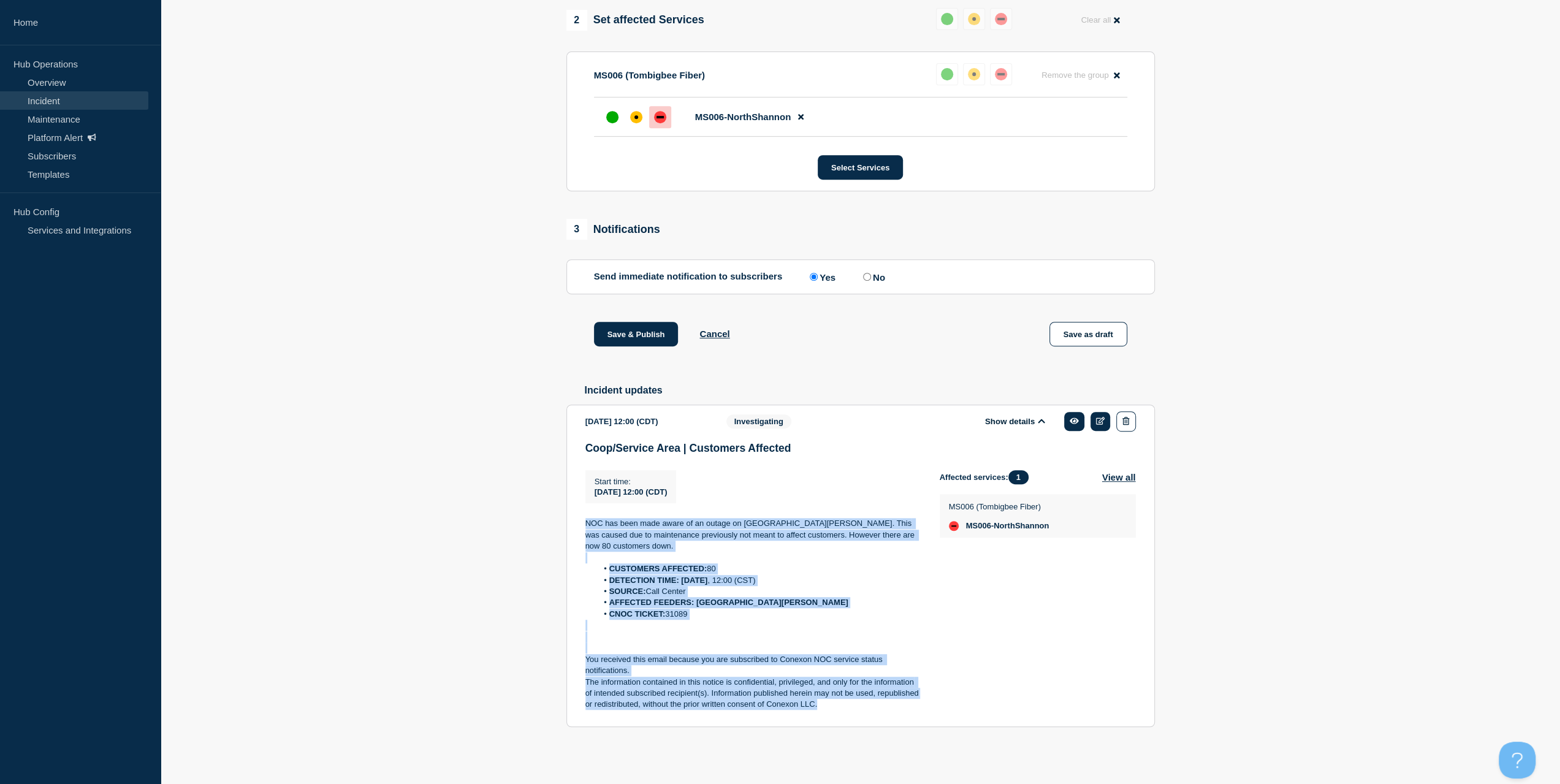
drag, startPoint x: 833, startPoint y: 703, endPoint x: 567, endPoint y: 523, distance: 321.2
click at [567, 523] on section "2025-09-25 12:00 (CDT) Show details Investigating Coop/Service Area | Customers…" at bounding box center [861, 566] width 588 height 322
copy div "NOC has been made aware of an outage on North Shannon. This was caused due to m…"
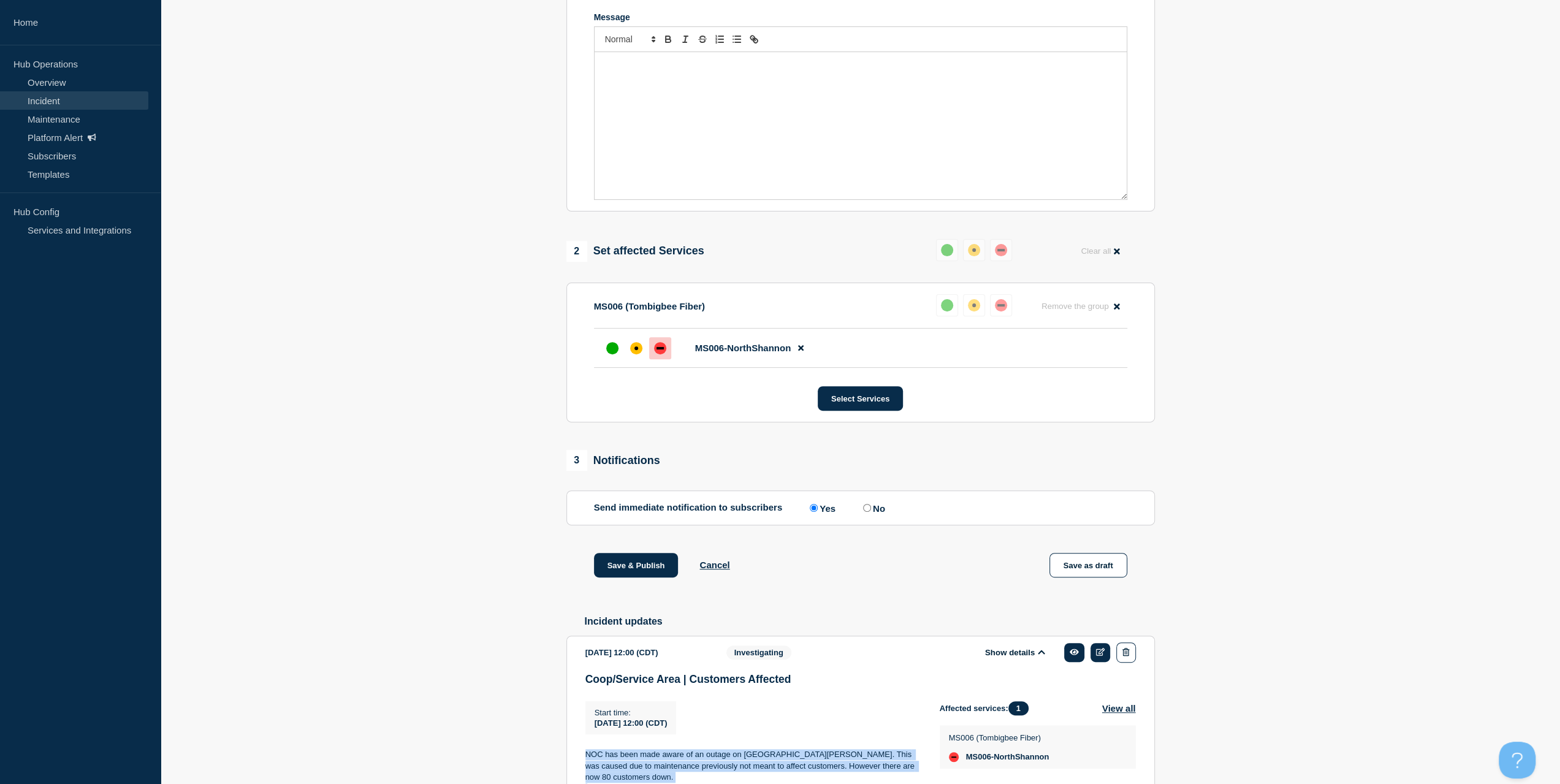
scroll to position [275, 0]
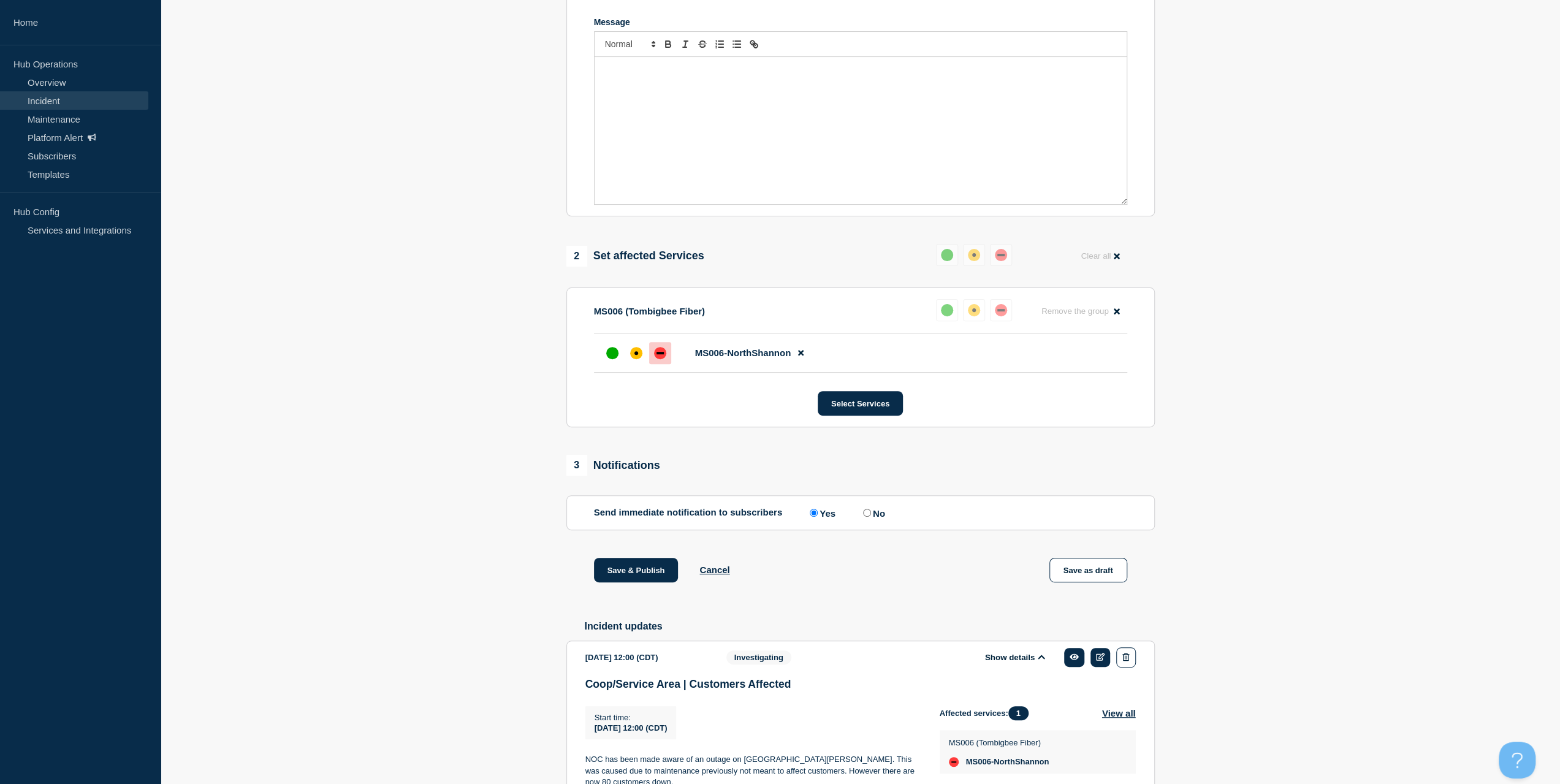
click at [676, 163] on div "Message" at bounding box center [861, 130] width 532 height 147
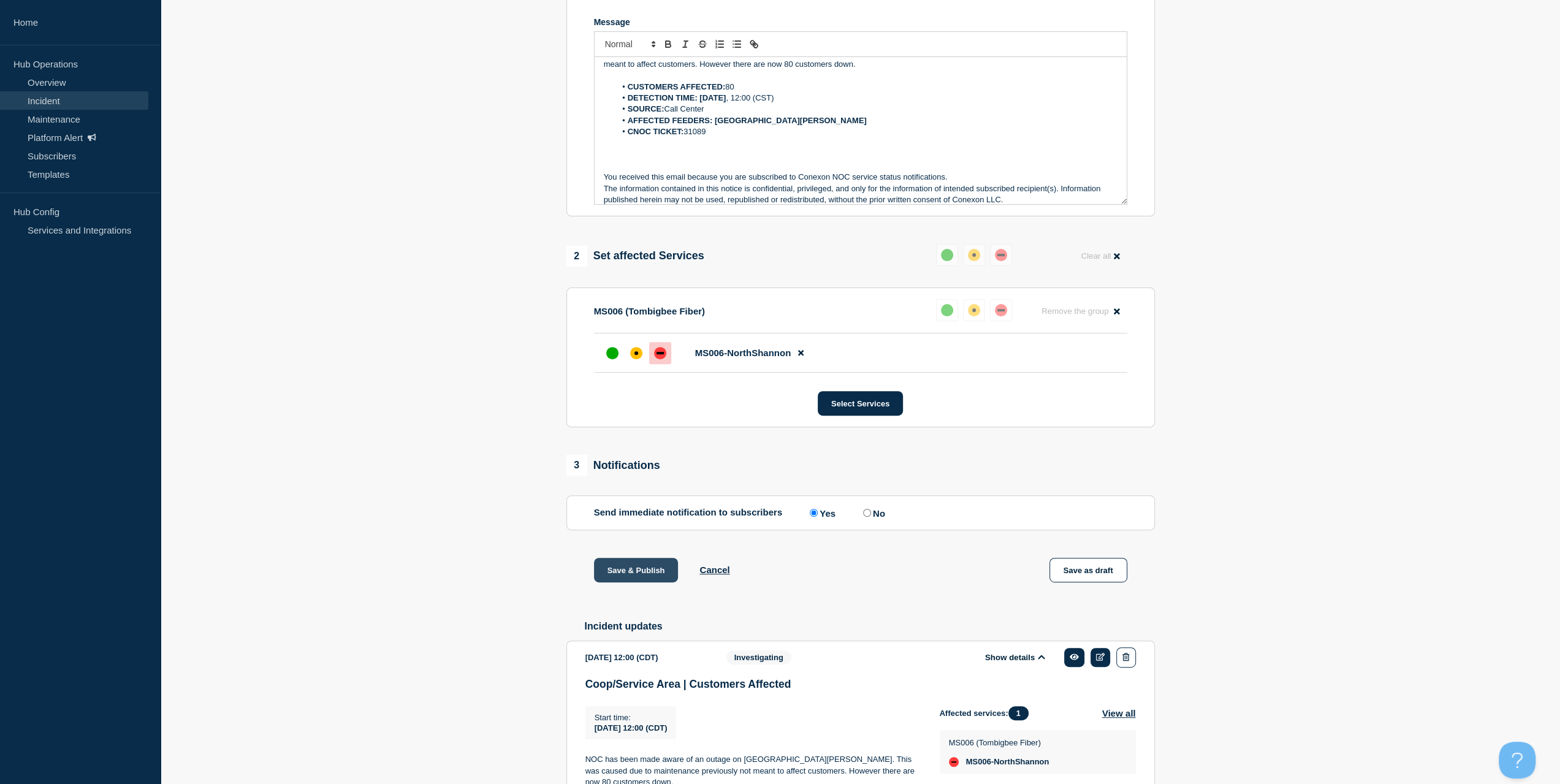
click at [630, 577] on button "Save & Publish" at bounding box center [636, 570] width 84 height 25
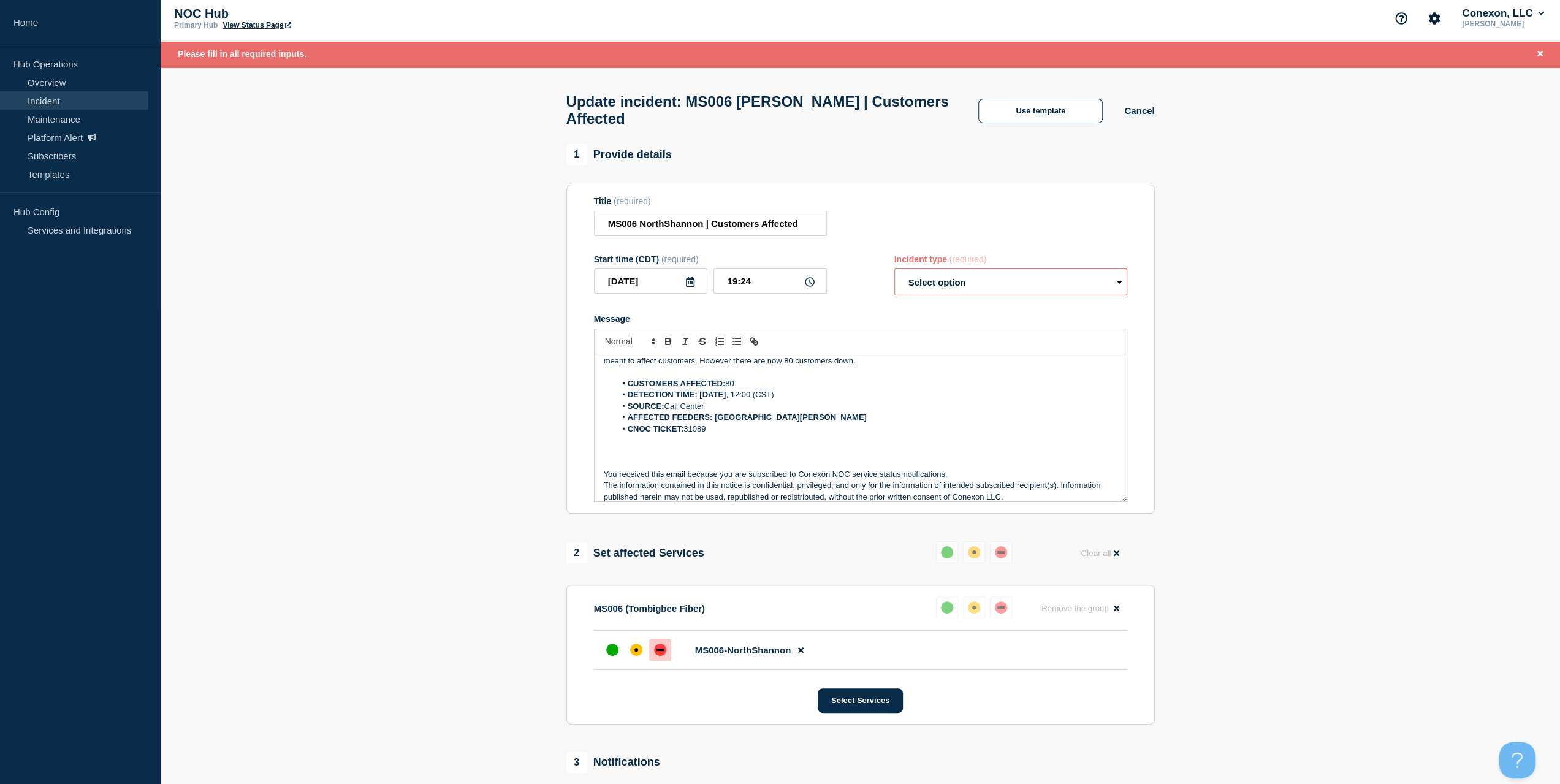
scroll to position [0, 0]
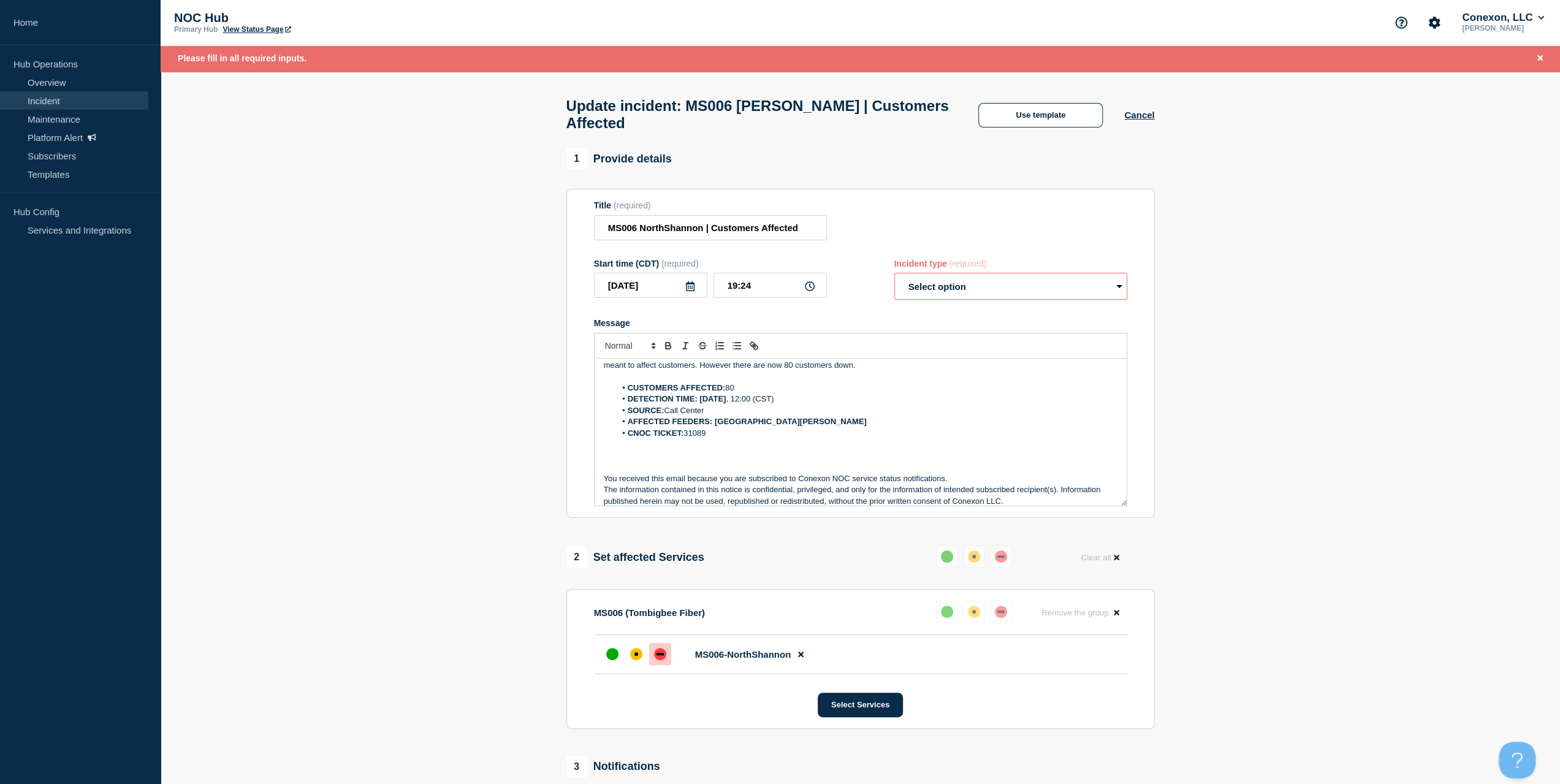
click at [944, 268] on div "Incident type (required)" at bounding box center [1010, 263] width 233 height 10
drag, startPoint x: 948, startPoint y: 307, endPoint x: 945, endPoint y: 295, distance: 12.4
click at [947, 304] on form "Title (required) MS006 NorthShannon | Customers Affected Start time (CDT) (requ…" at bounding box center [860, 353] width 533 height 306
drag, startPoint x: 945, startPoint y: 293, endPoint x: 947, endPoint y: 306, distance: 13.2
click at [945, 293] on select "Select option Investigating Identified Monitoring Resolved" at bounding box center [1010, 286] width 233 height 27
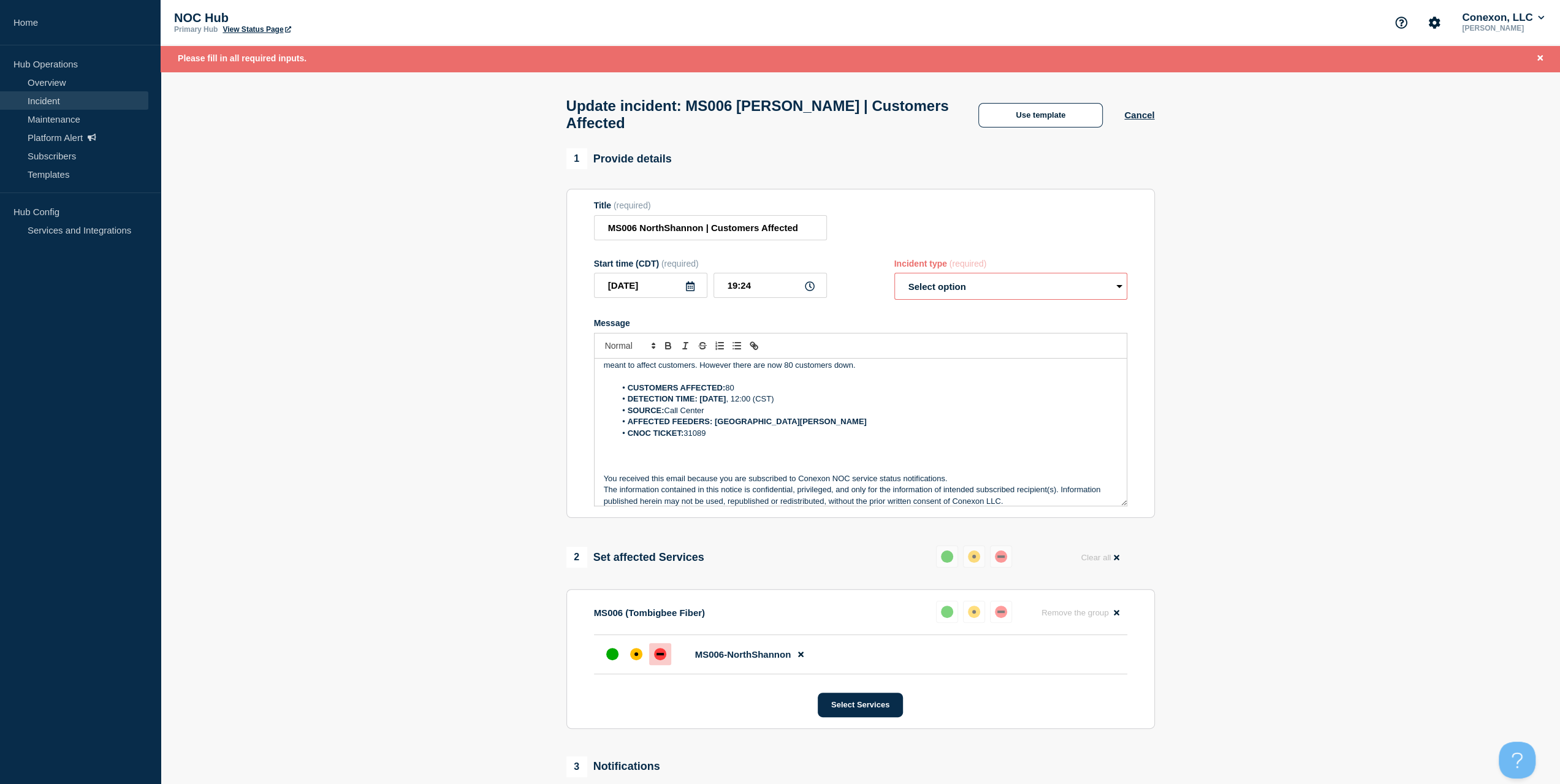
select select "identified"
click at [894, 280] on select "Select option Investigating Identified Monitoring Resolved" at bounding box center [1010, 286] width 233 height 27
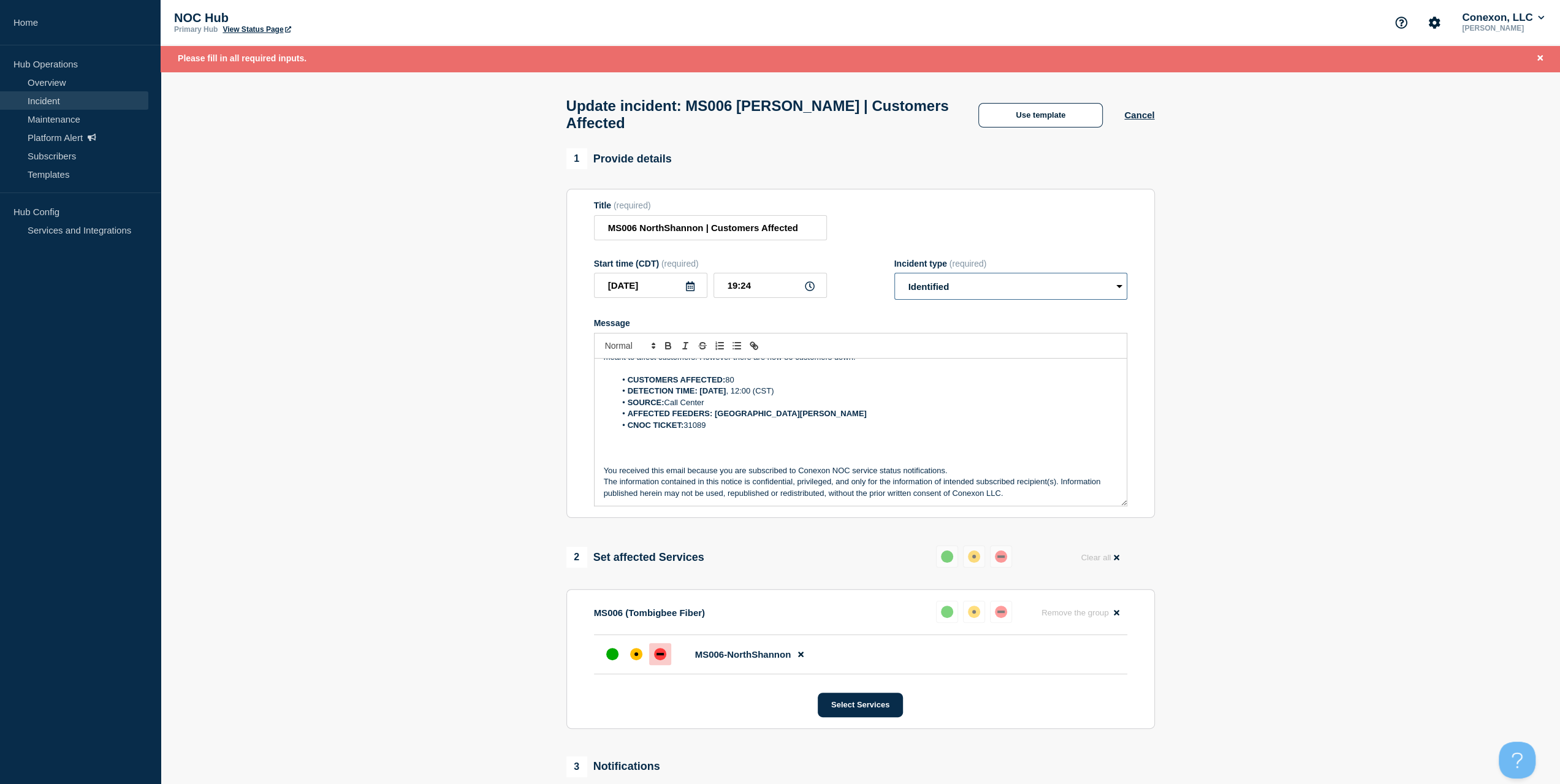
scroll to position [25, 0]
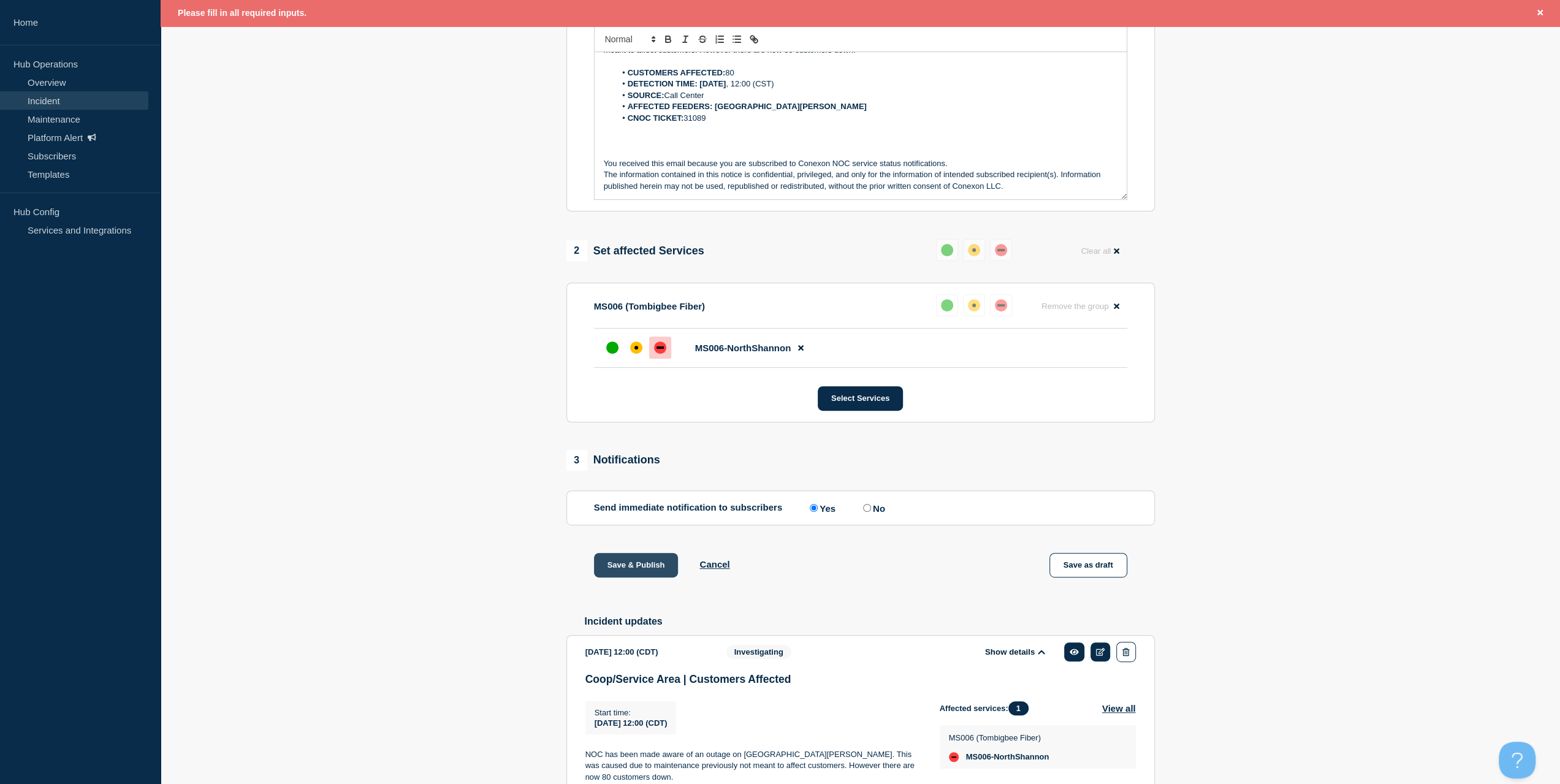
click at [629, 568] on button "Save & Publish" at bounding box center [636, 565] width 84 height 25
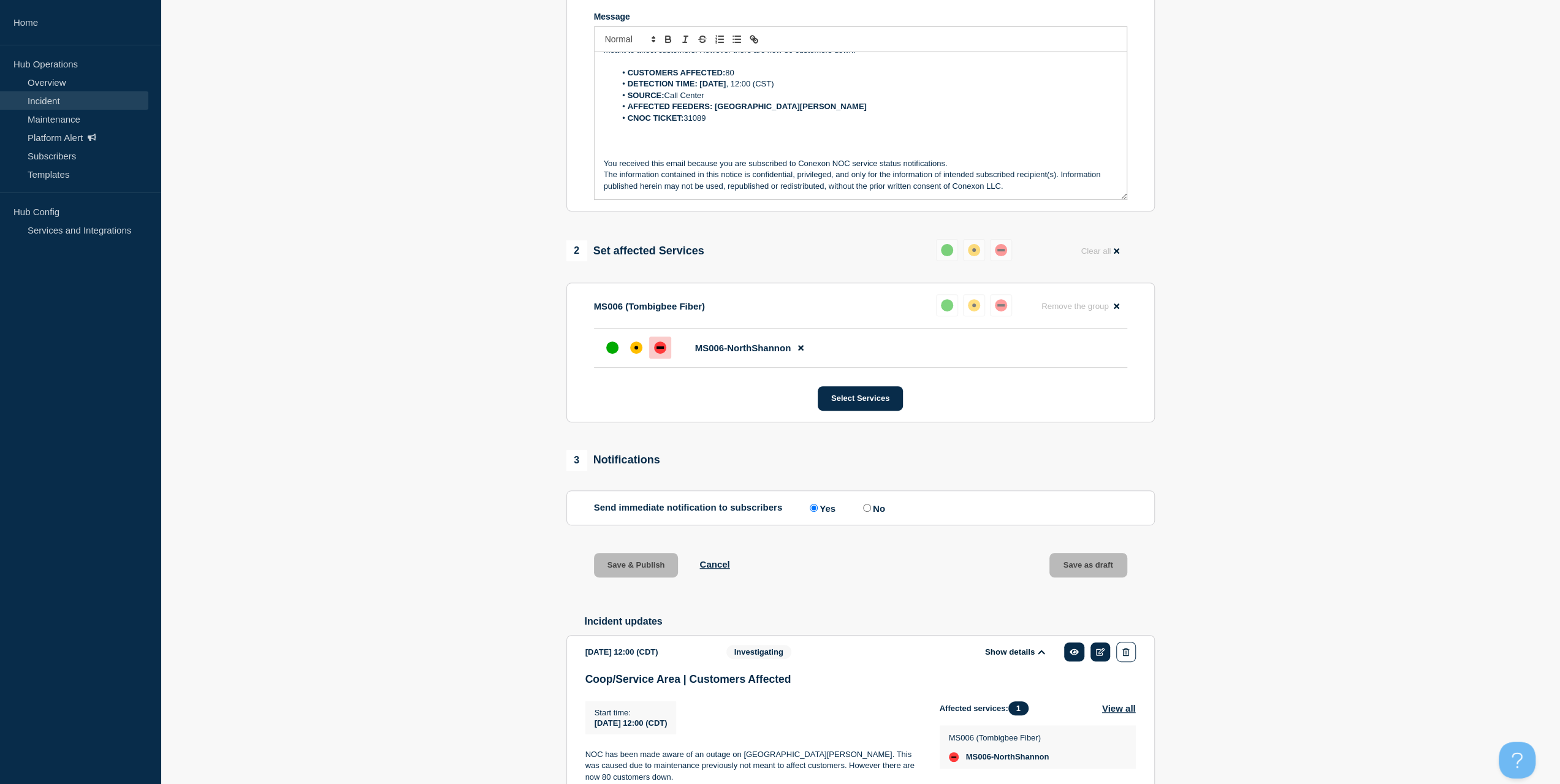
scroll to position [280, 0]
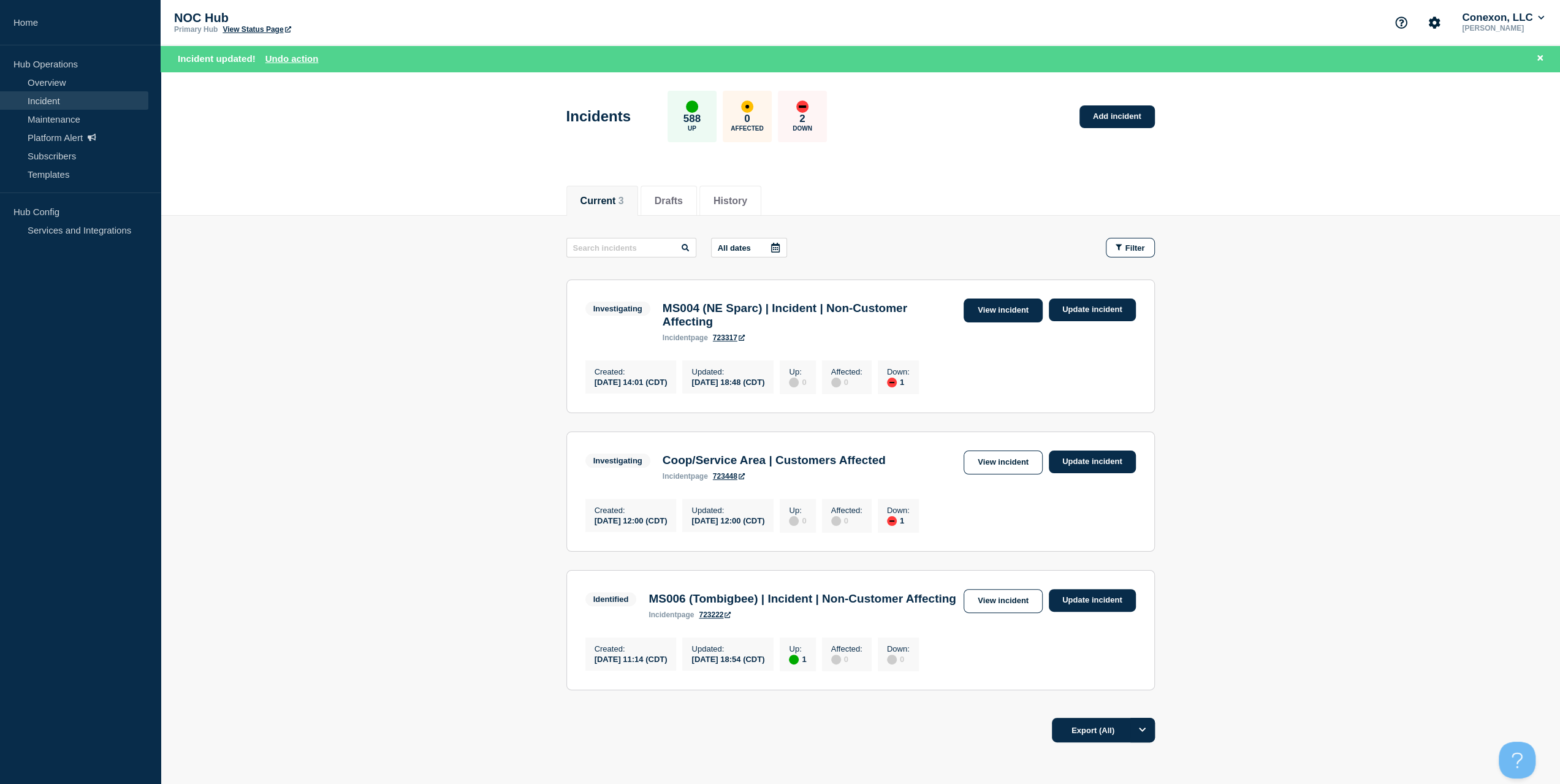
click at [997, 304] on link "View incident" at bounding box center [1004, 311] width 79 height 24
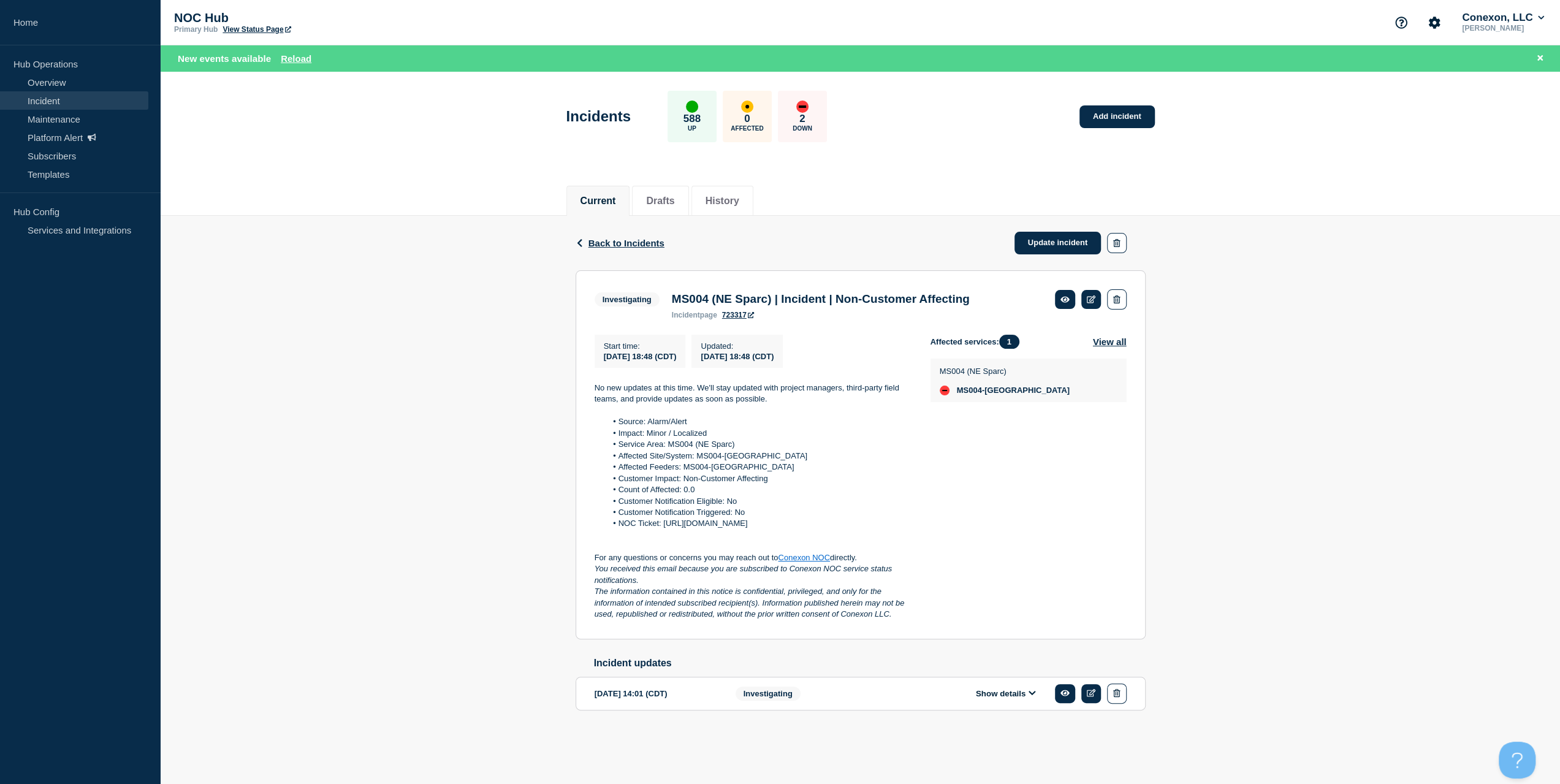
click at [1073, 230] on div "Back Back to Incidents Update incident" at bounding box center [860, 243] width 570 height 55
click at [1068, 238] on link "Update incident" at bounding box center [1059, 243] width 87 height 23
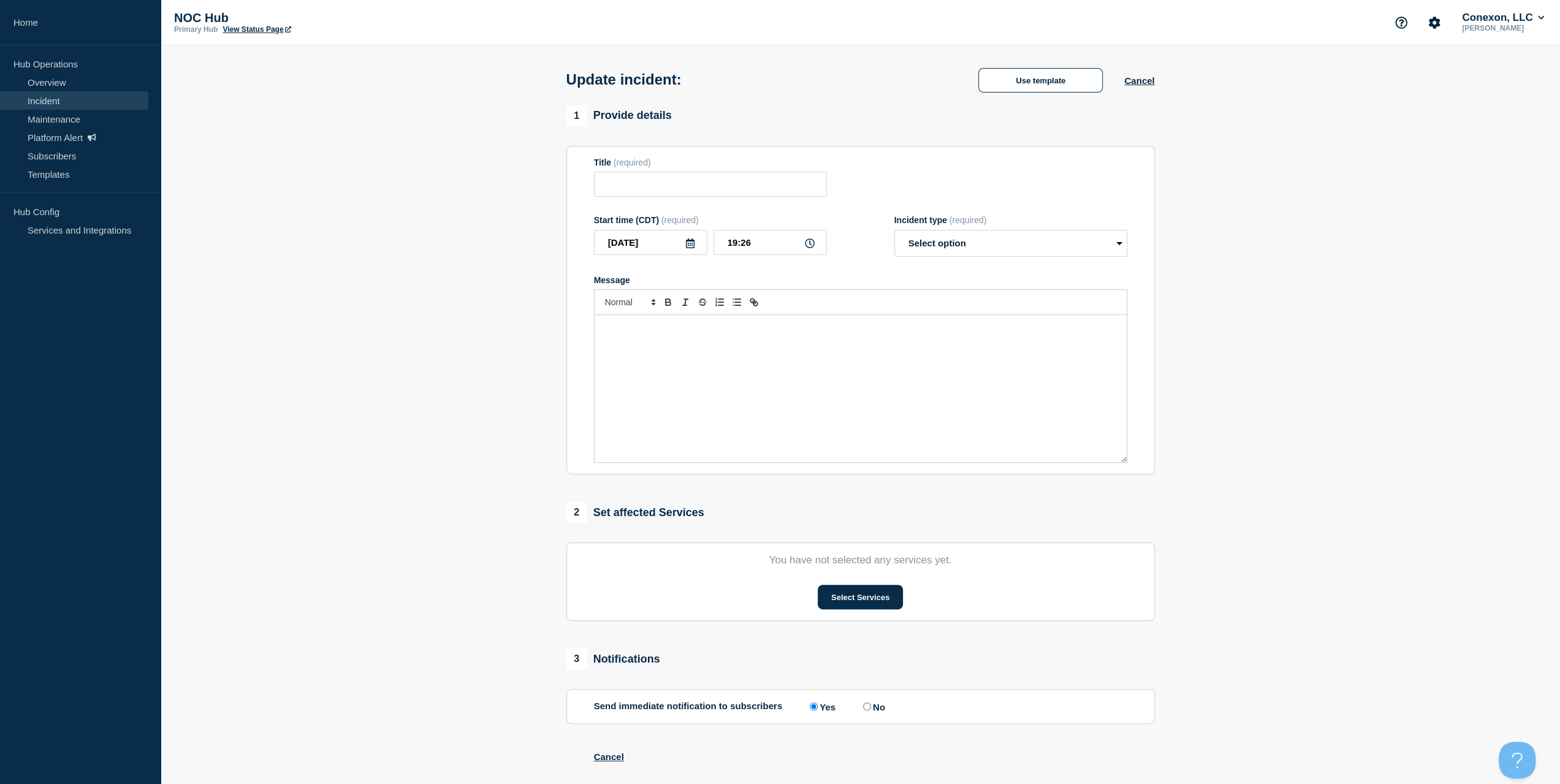
type input "MS004 (NE Sparc) | Incident | Non-Customer Affecting"
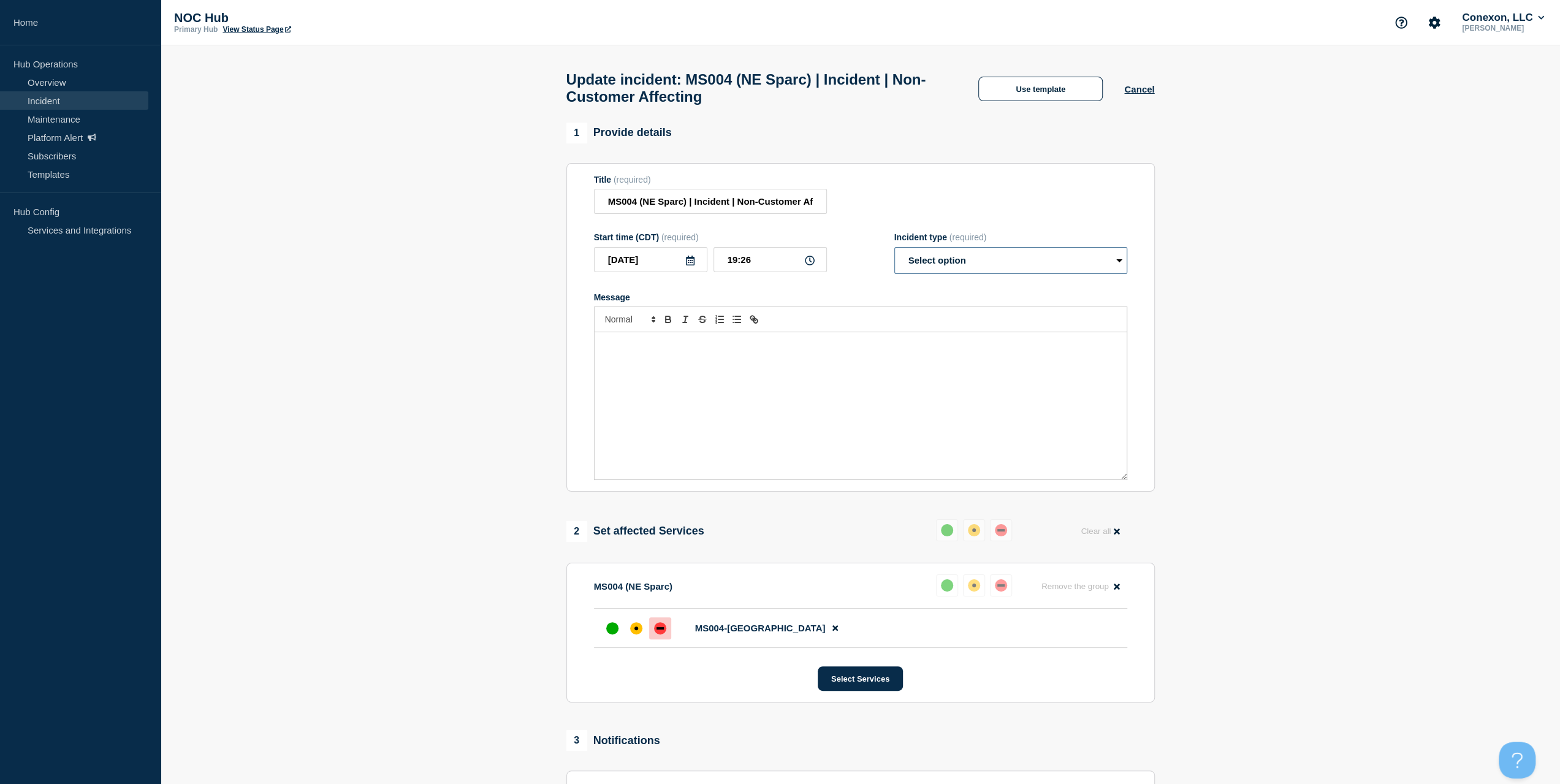
drag, startPoint x: 1016, startPoint y: 256, endPoint x: 1009, endPoint y: 265, distance: 11.4
click at [1016, 256] on select "Select option Investigating Identified Monitoring Resolved" at bounding box center [1010, 261] width 233 height 27
select select "resolved"
click at [894, 253] on select "Select option Investigating Identified Monitoring Resolved" at bounding box center [1010, 261] width 233 height 27
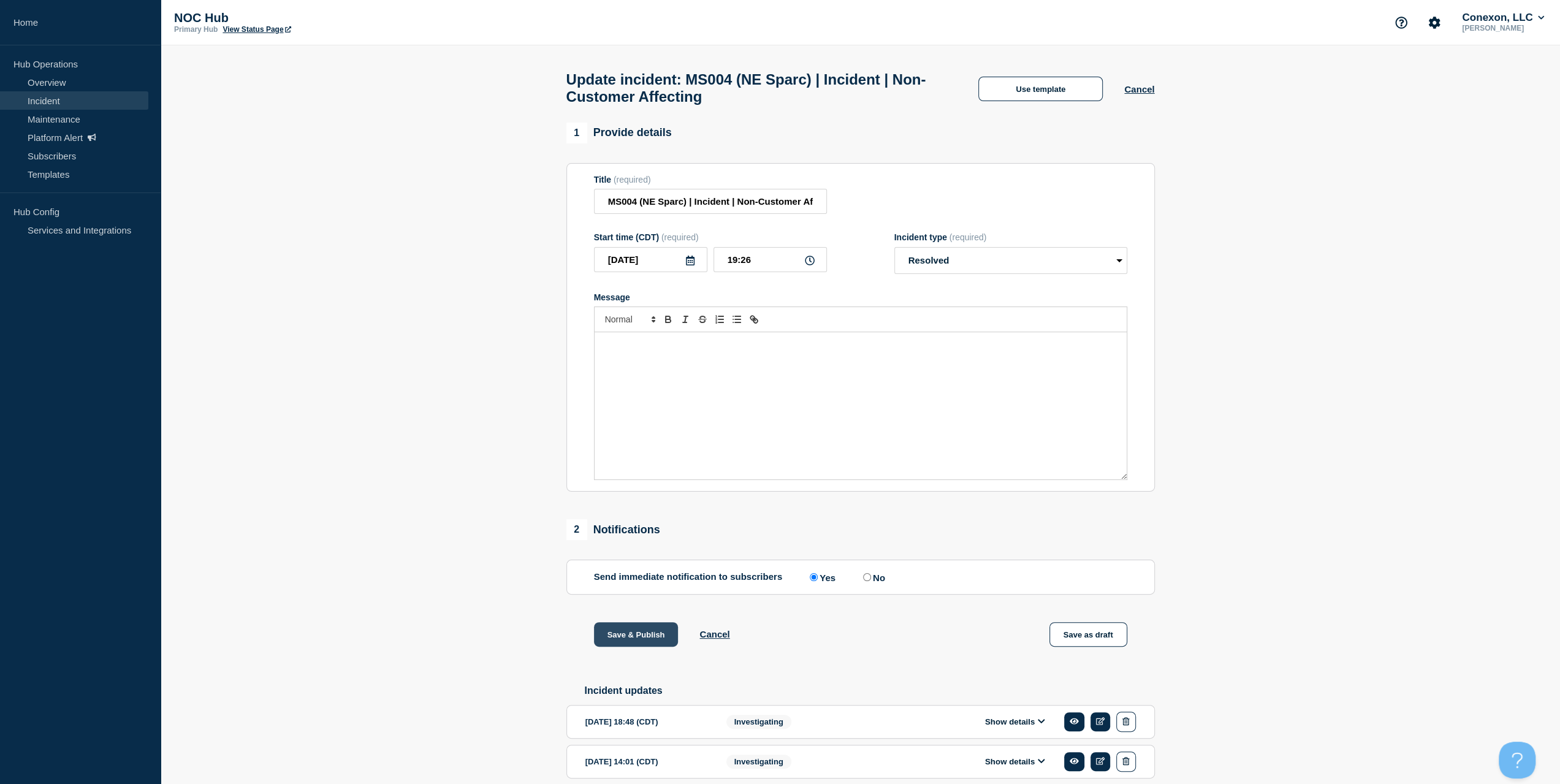
click at [648, 641] on button "Save & Publish" at bounding box center [636, 634] width 84 height 25
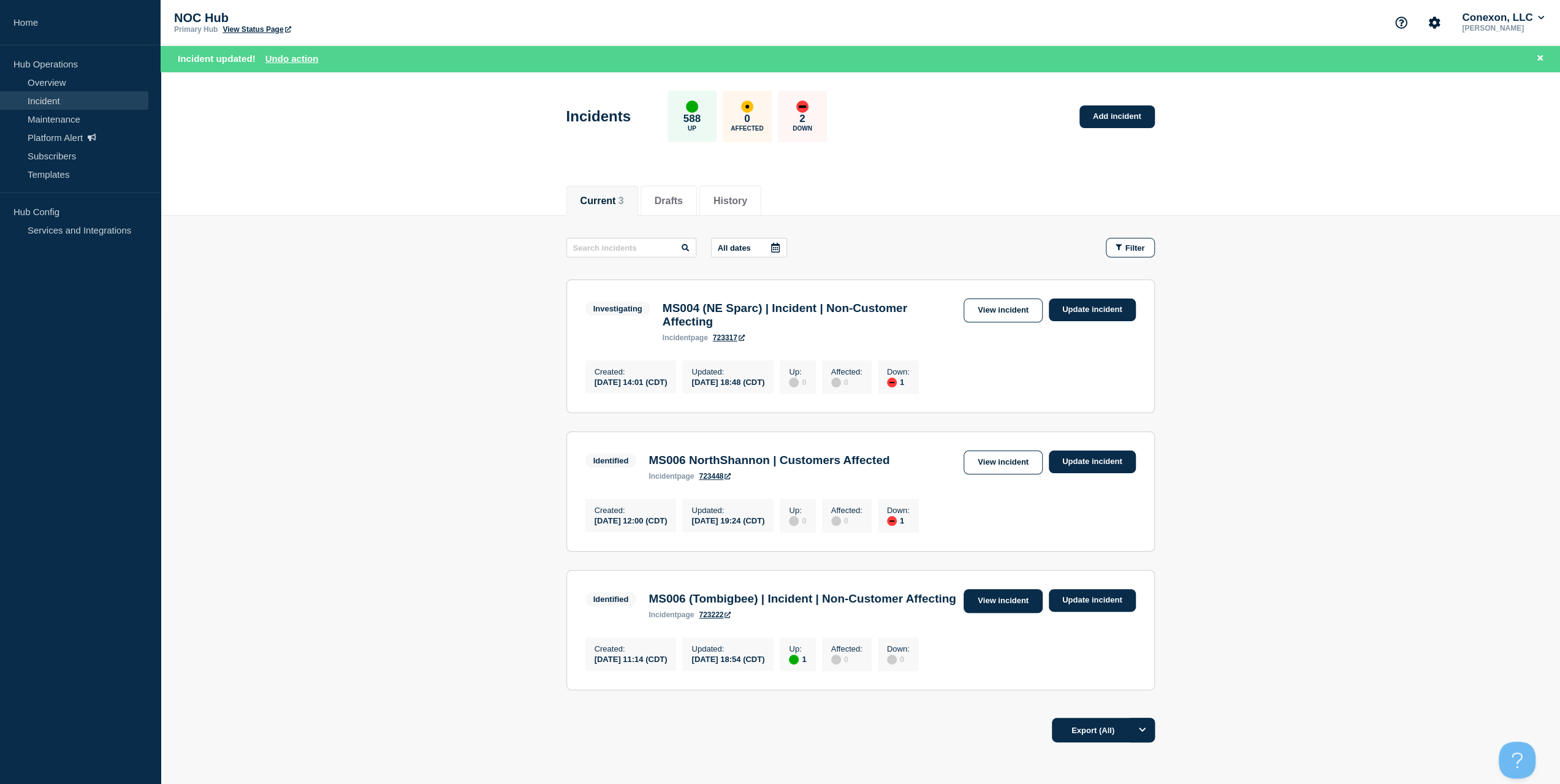
click at [1004, 612] on link "View incident" at bounding box center [1004, 601] width 79 height 24
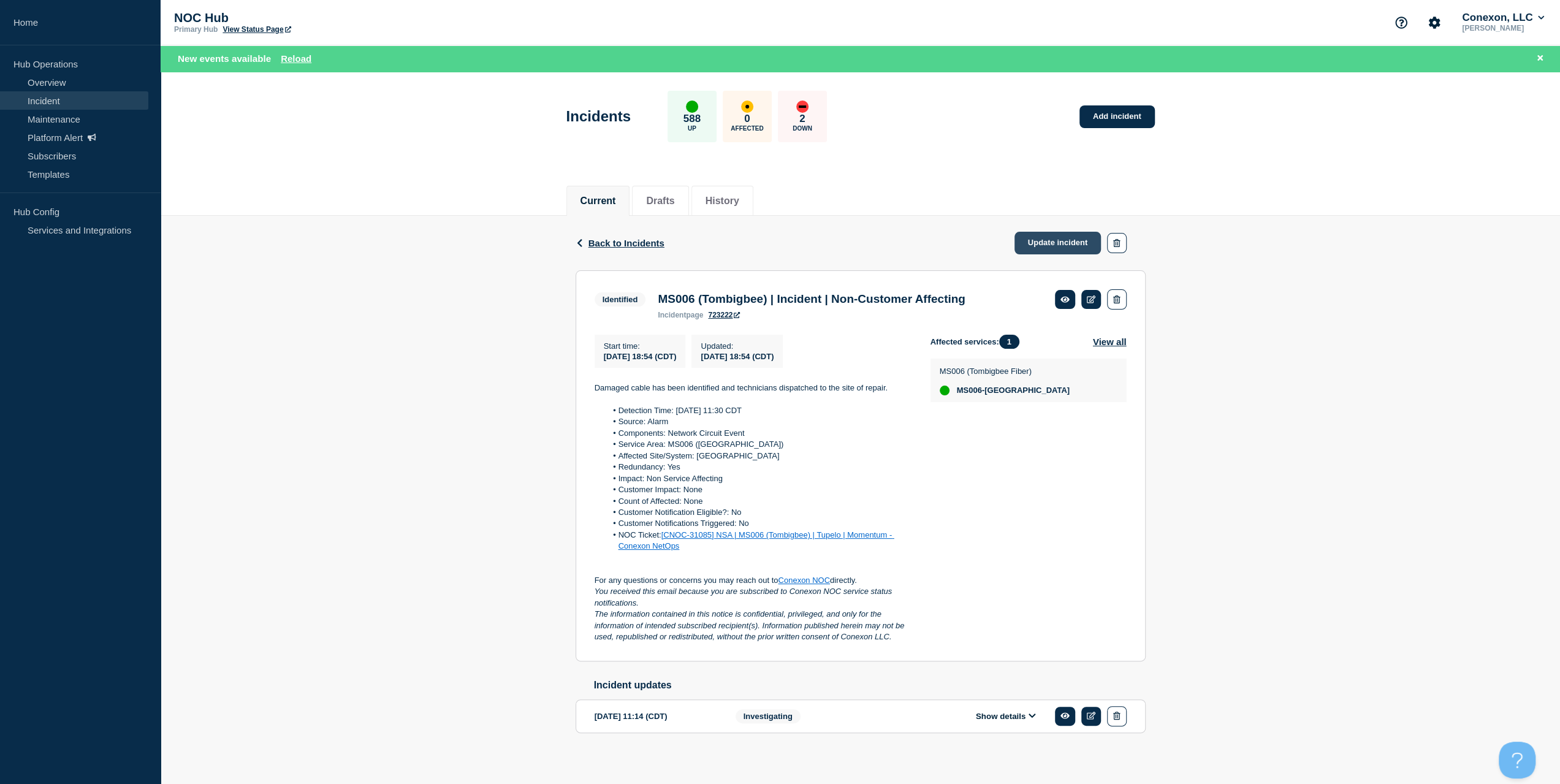
click at [1070, 245] on link "Update incident" at bounding box center [1059, 243] width 87 height 23
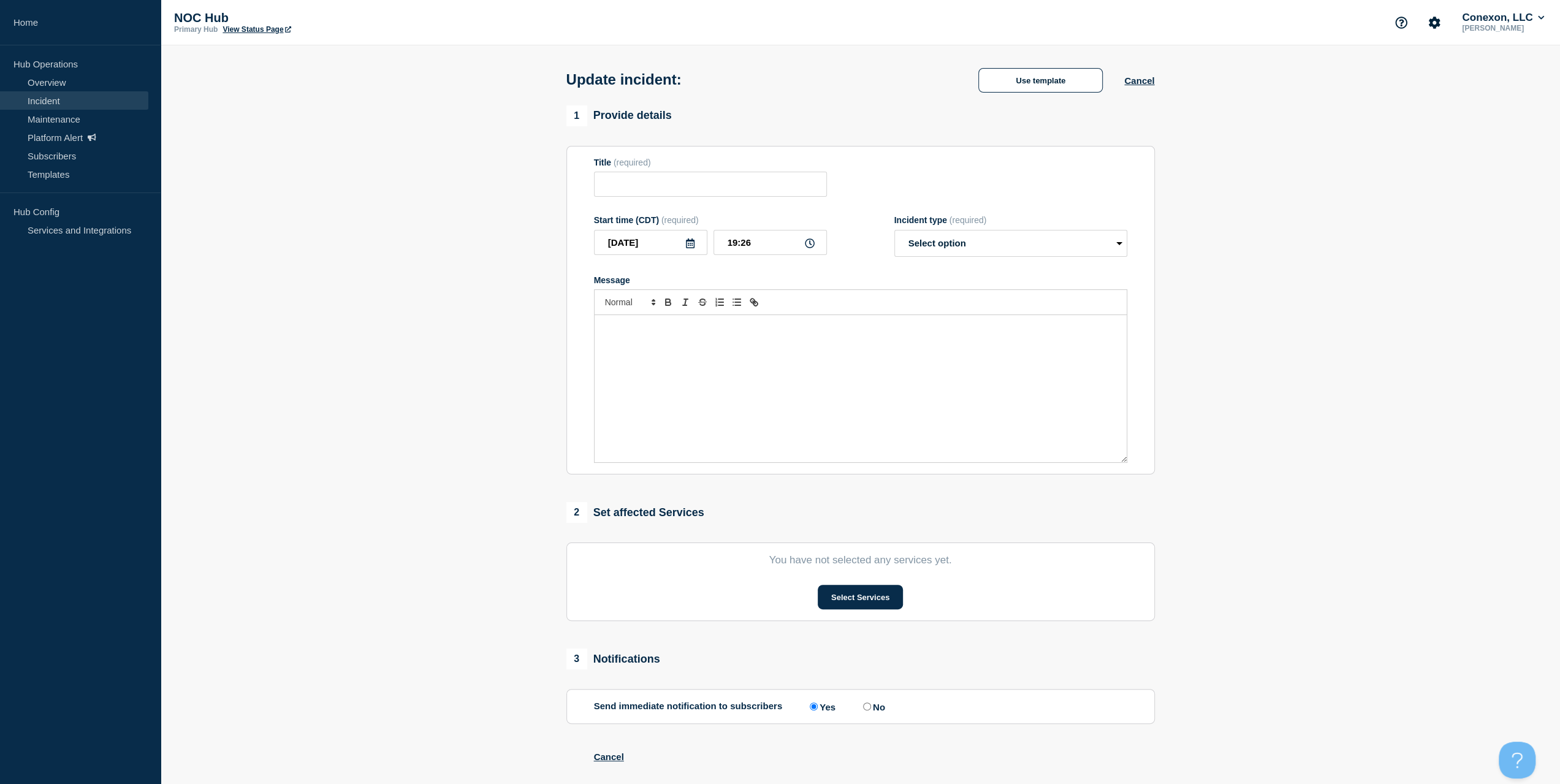
type input "MS006 (Tombigbee) | Incident | Non-Customer Affecting"
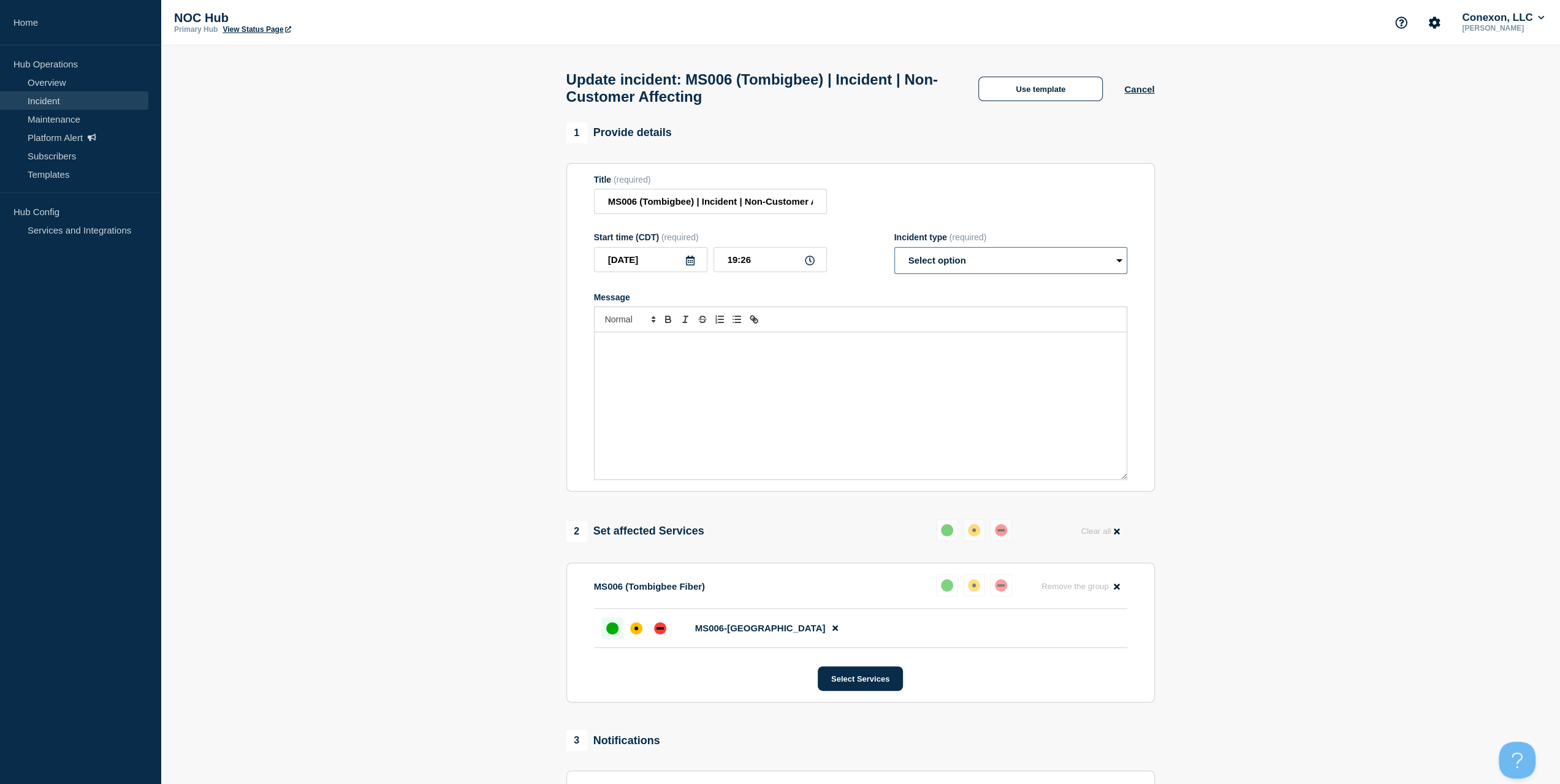
click at [1005, 269] on select "Select option Investigating Identified Monitoring Resolved" at bounding box center [1010, 261] width 233 height 27
select select "resolved"
click at [894, 253] on select "Select option Investigating Identified Monitoring Resolved" at bounding box center [1010, 261] width 233 height 27
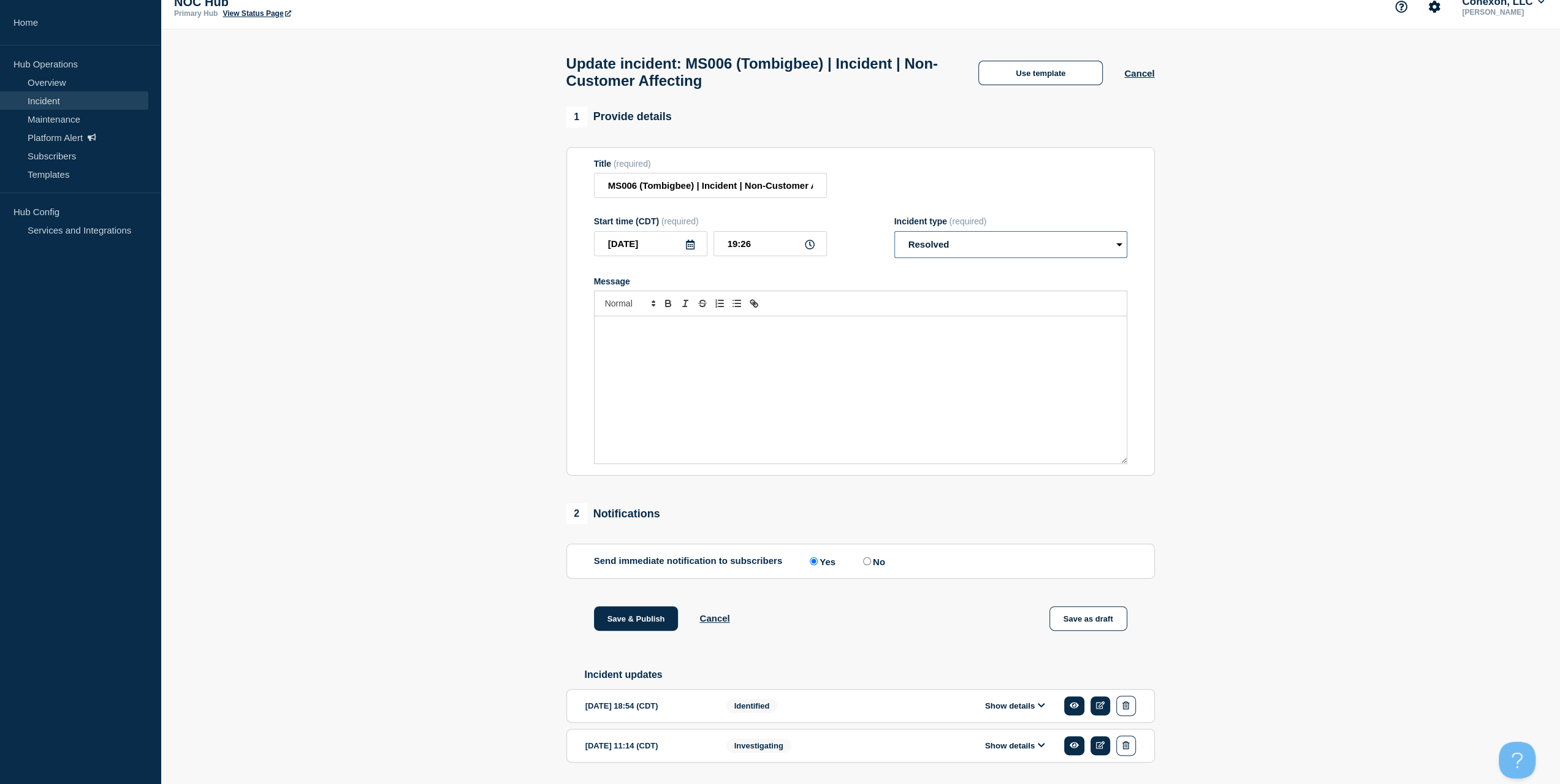
scroll to position [58, 0]
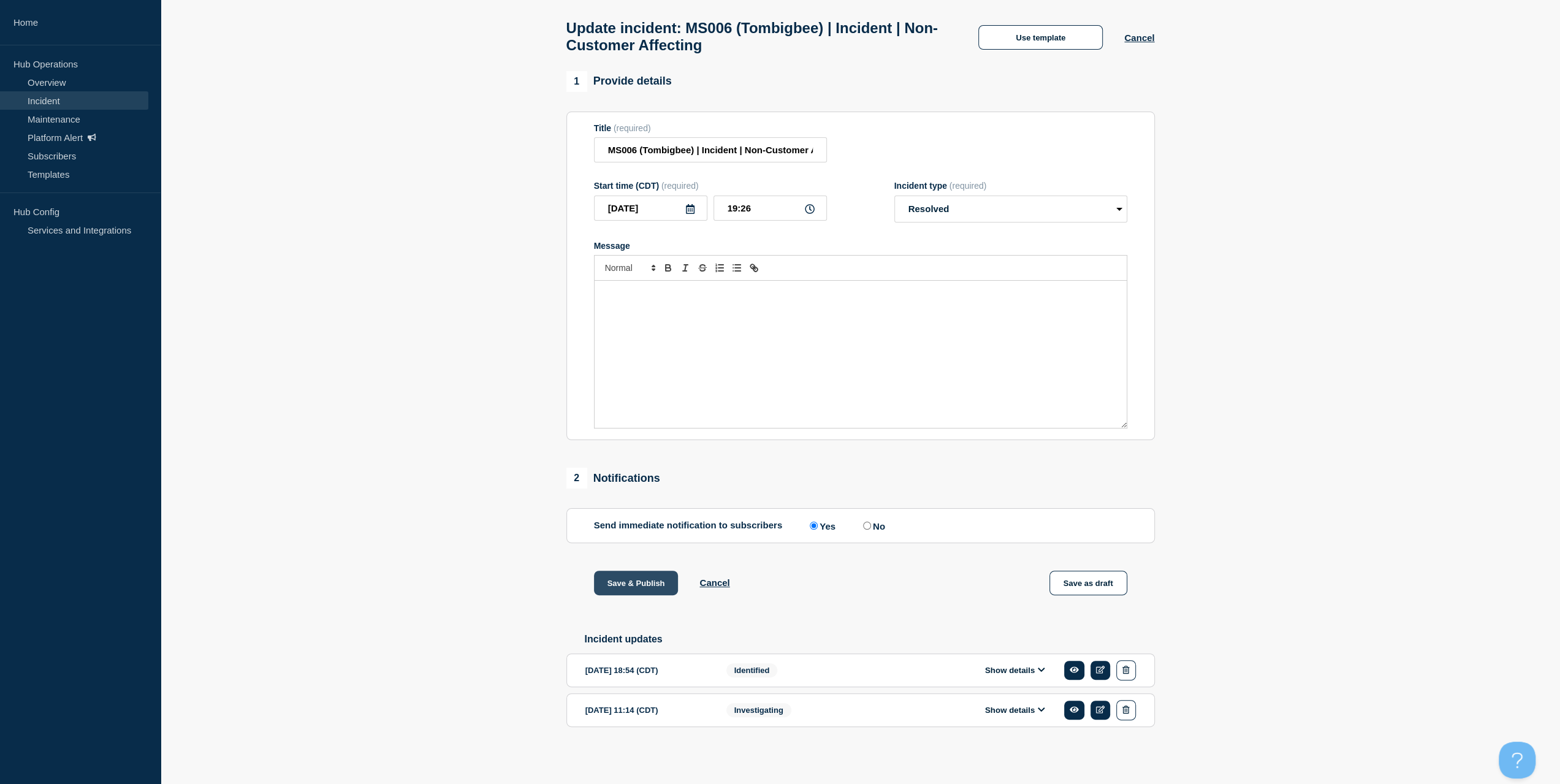
click at [619, 585] on button "Save & Publish" at bounding box center [636, 582] width 84 height 25
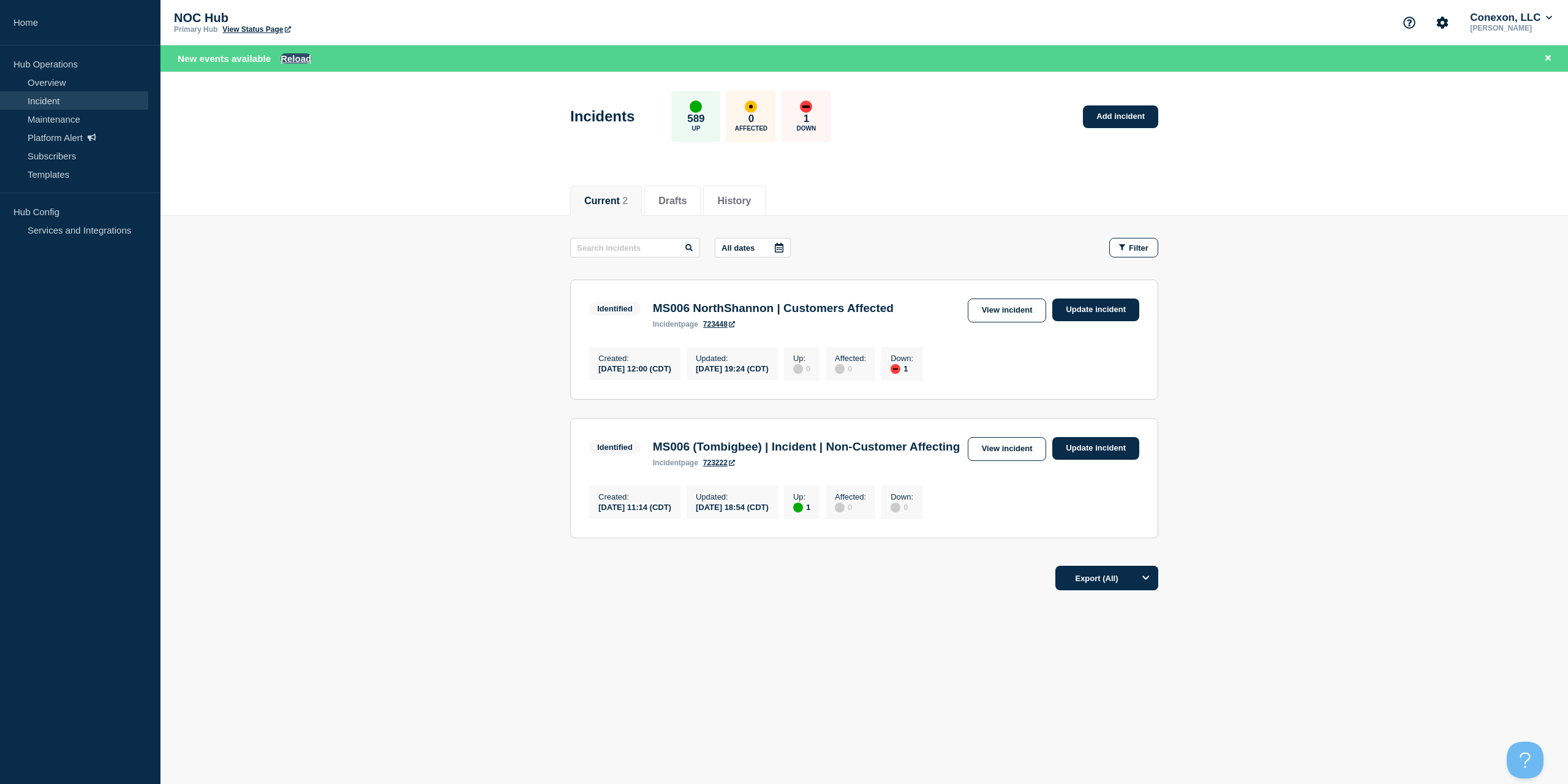
click at [285, 62] on button "Reload" at bounding box center [295, 58] width 31 height 10
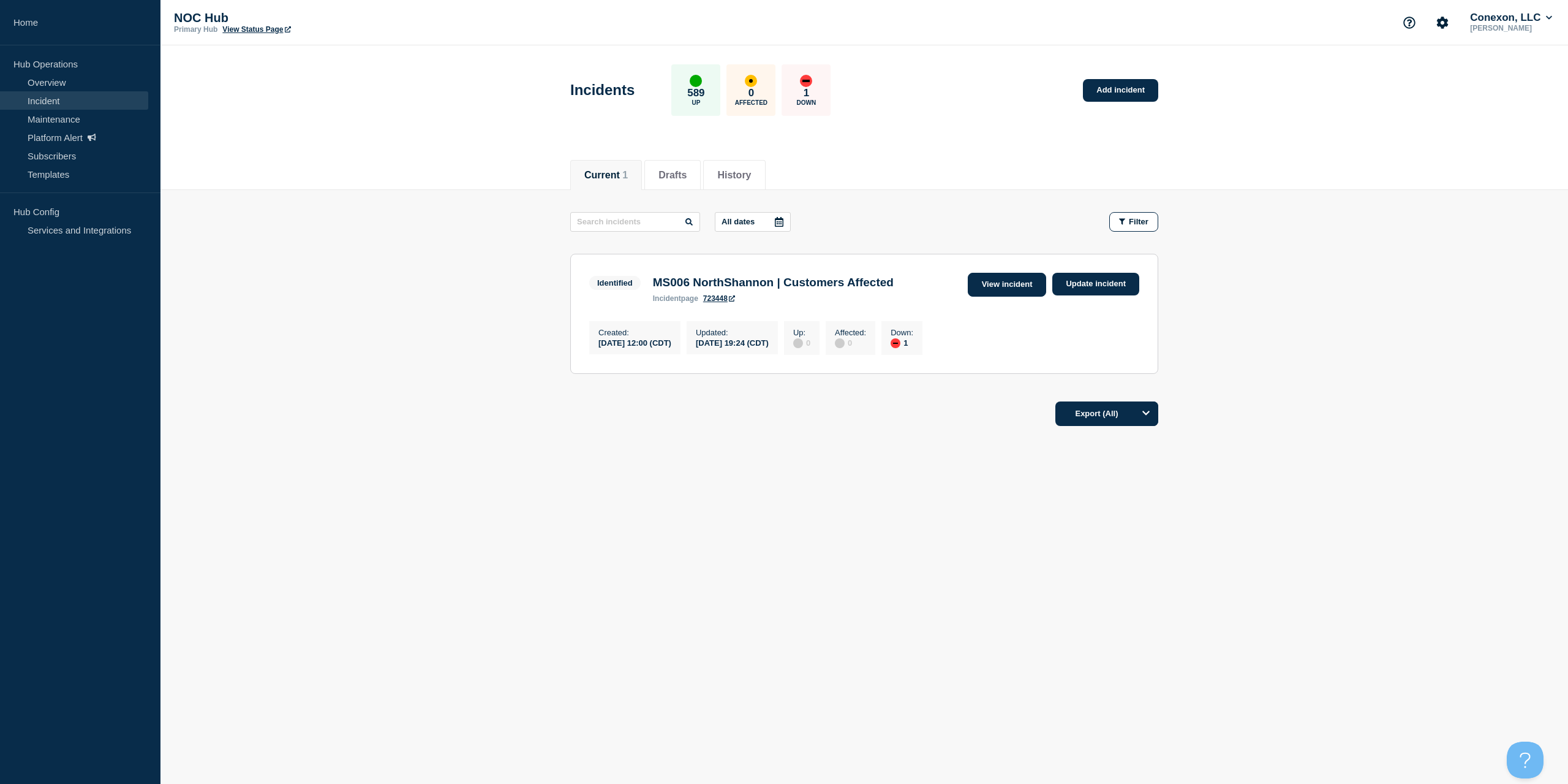
click at [1026, 281] on link "View incident" at bounding box center [1007, 284] width 79 height 24
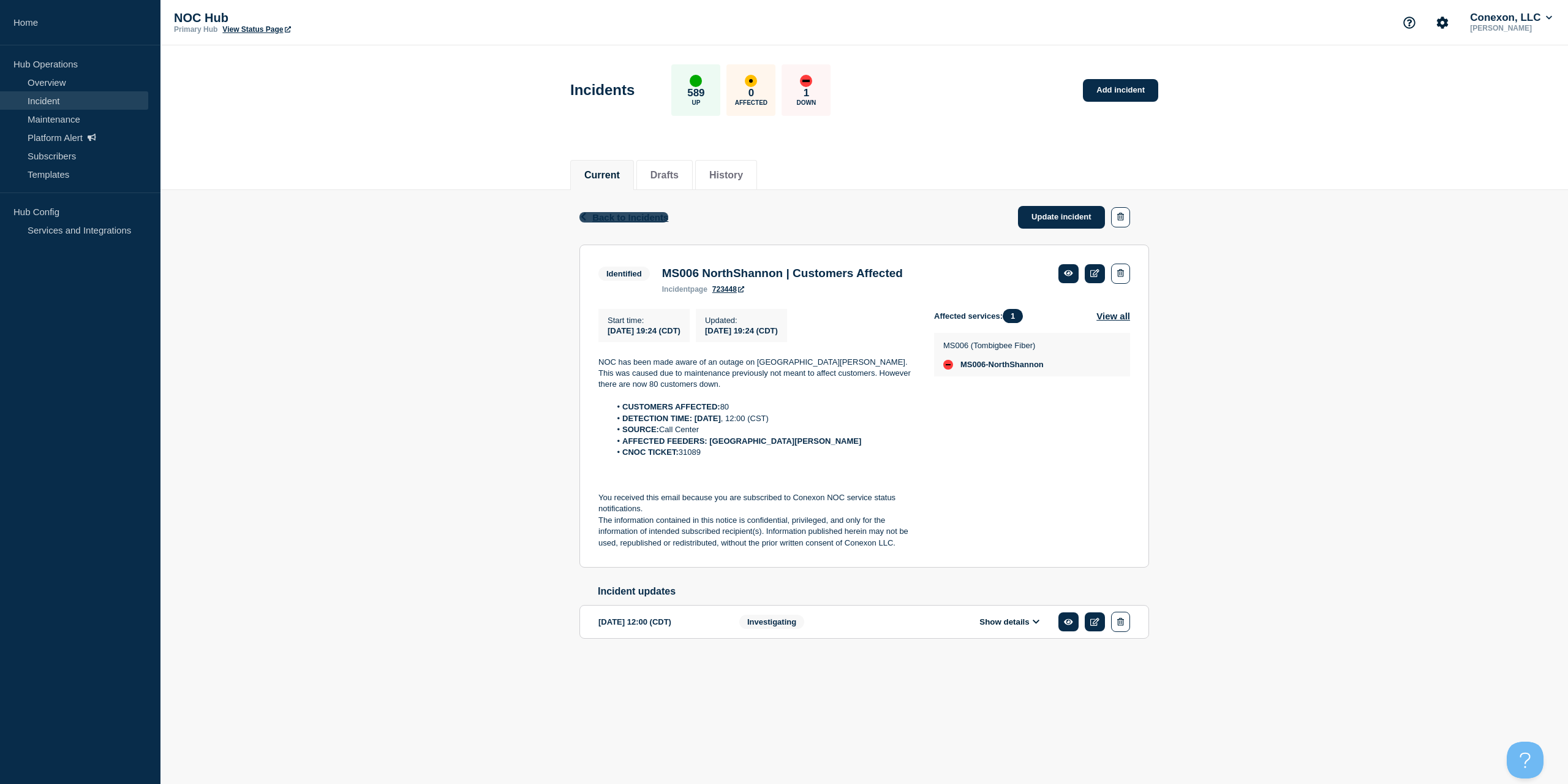
click at [617, 215] on span "Back to Incidents" at bounding box center [630, 217] width 76 height 10
